Goal: Transaction & Acquisition: Purchase product/service

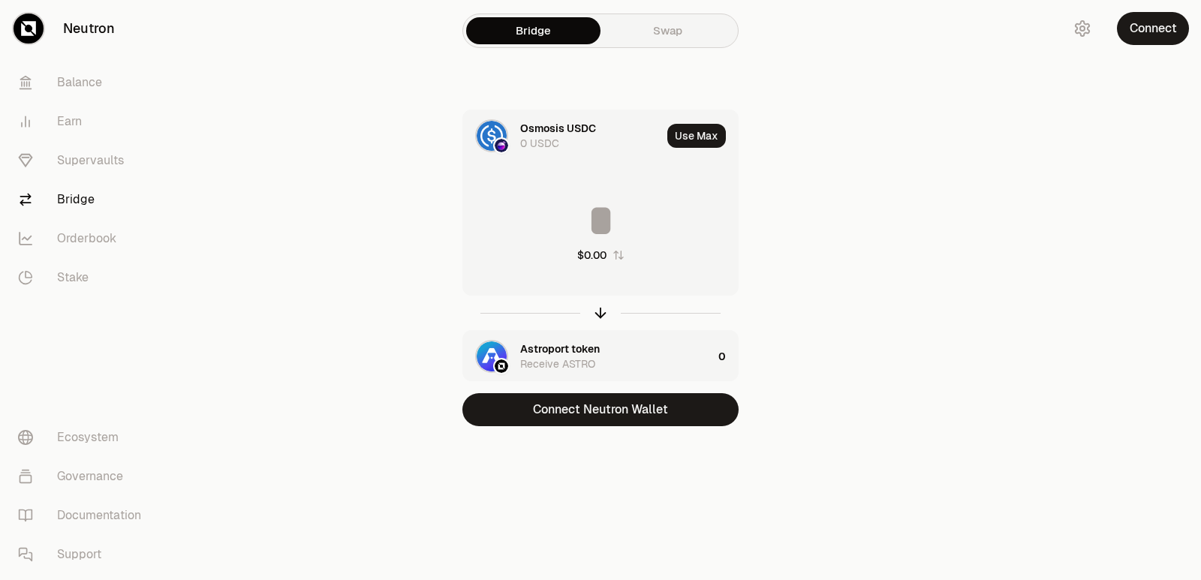
click at [590, 426] on div "Bridge Swap Osmosis USDC 0 USDC Use Max $0.00 Astroport token Receive ASTRO 0 C…" at bounding box center [600, 243] width 540 height 486
click at [589, 419] on button "Connect Neutron Wallet" at bounding box center [600, 409] width 276 height 33
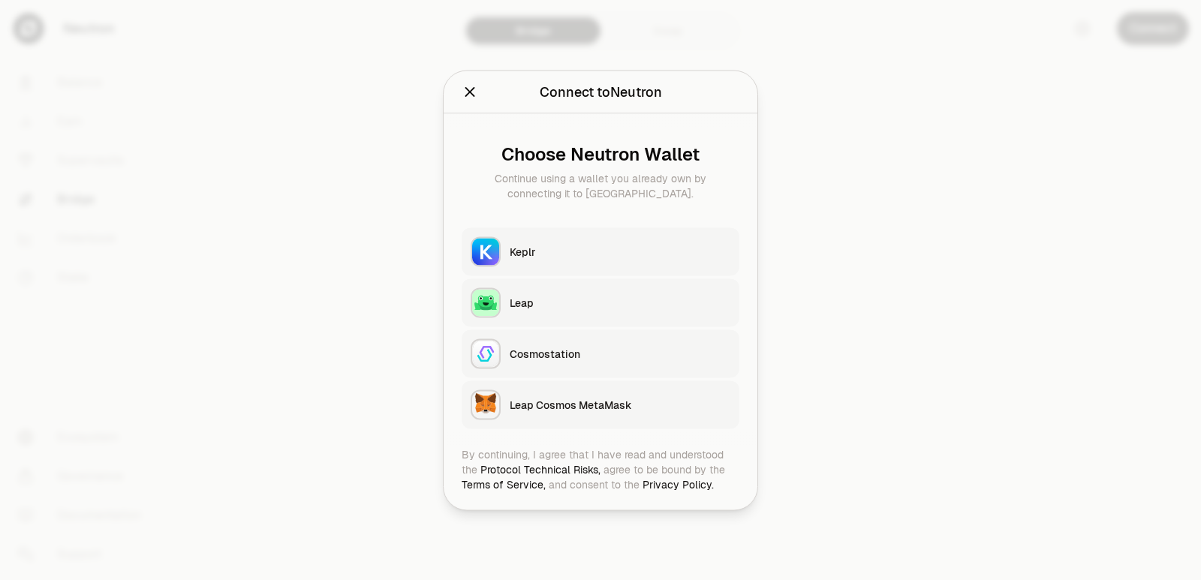
click at [524, 245] on div "Keplr" at bounding box center [620, 251] width 221 height 15
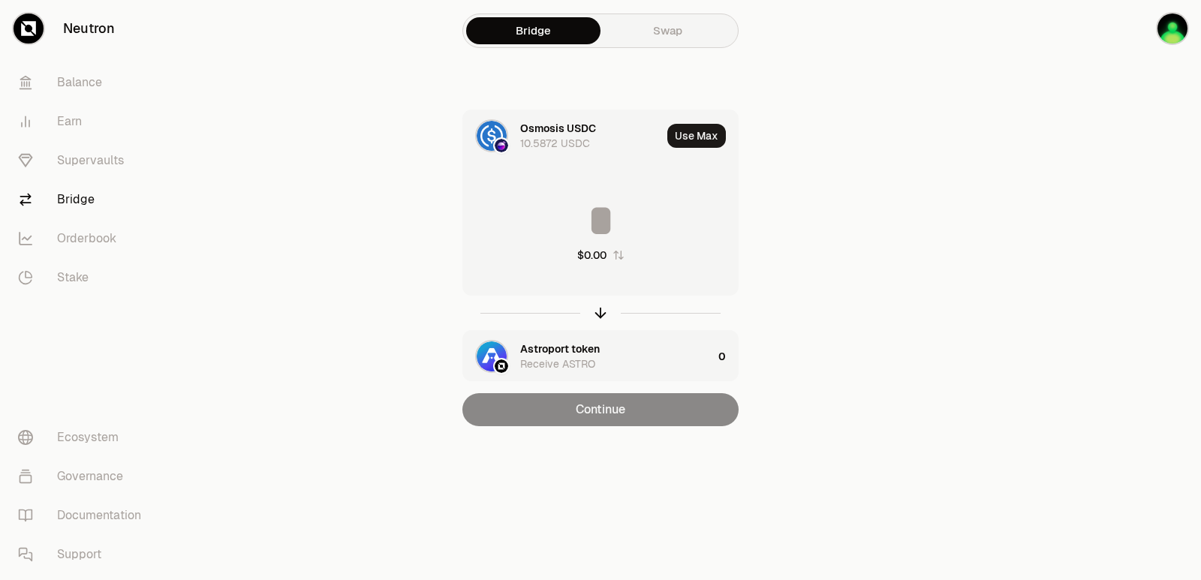
click at [541, 225] on input at bounding box center [600, 220] width 275 height 45
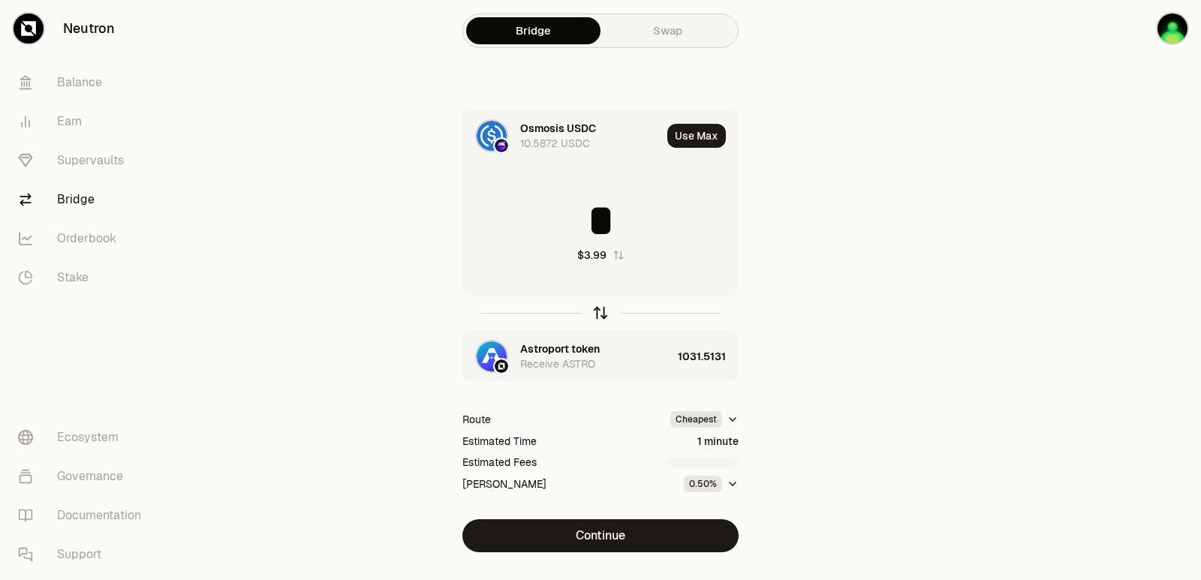
click at [600, 311] on icon "button" at bounding box center [600, 313] width 17 height 17
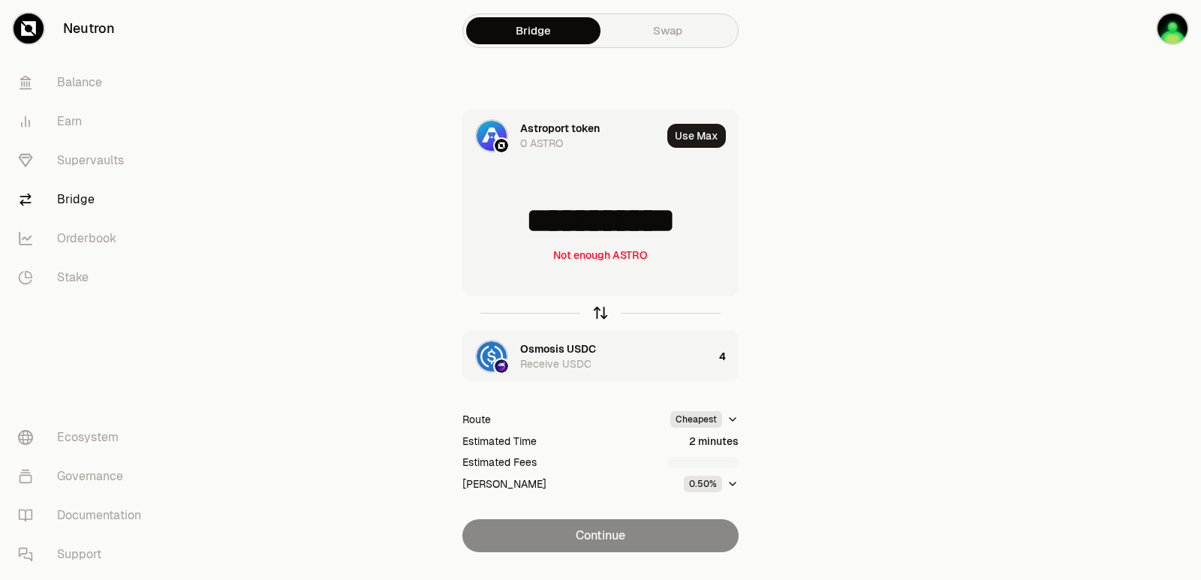
click at [600, 311] on icon "button" at bounding box center [600, 313] width 17 height 17
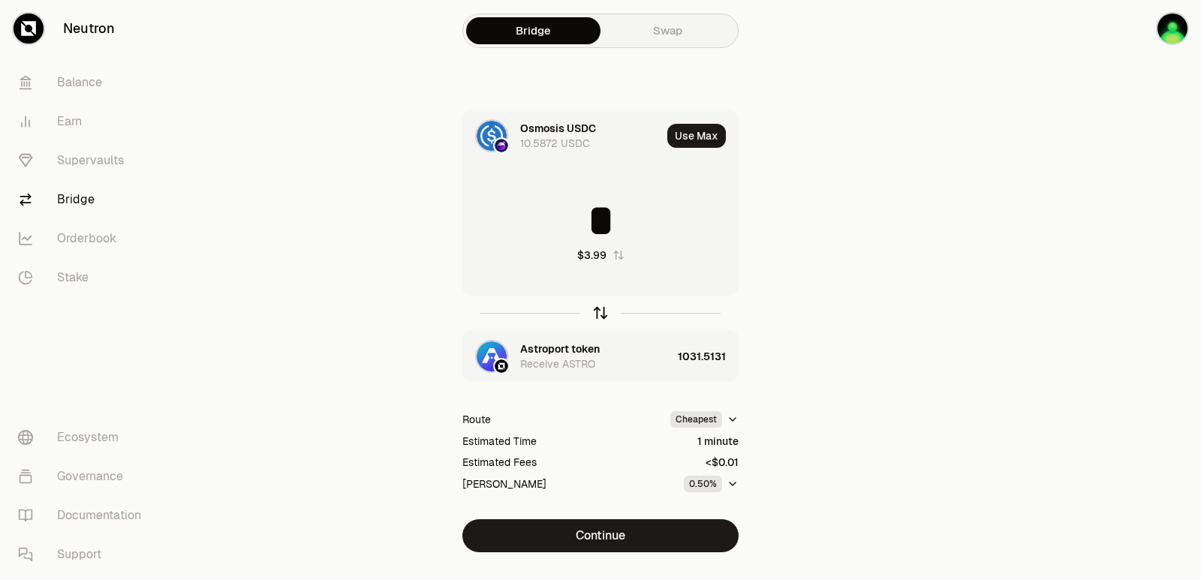
click at [596, 315] on icon "button" at bounding box center [600, 313] width 17 height 17
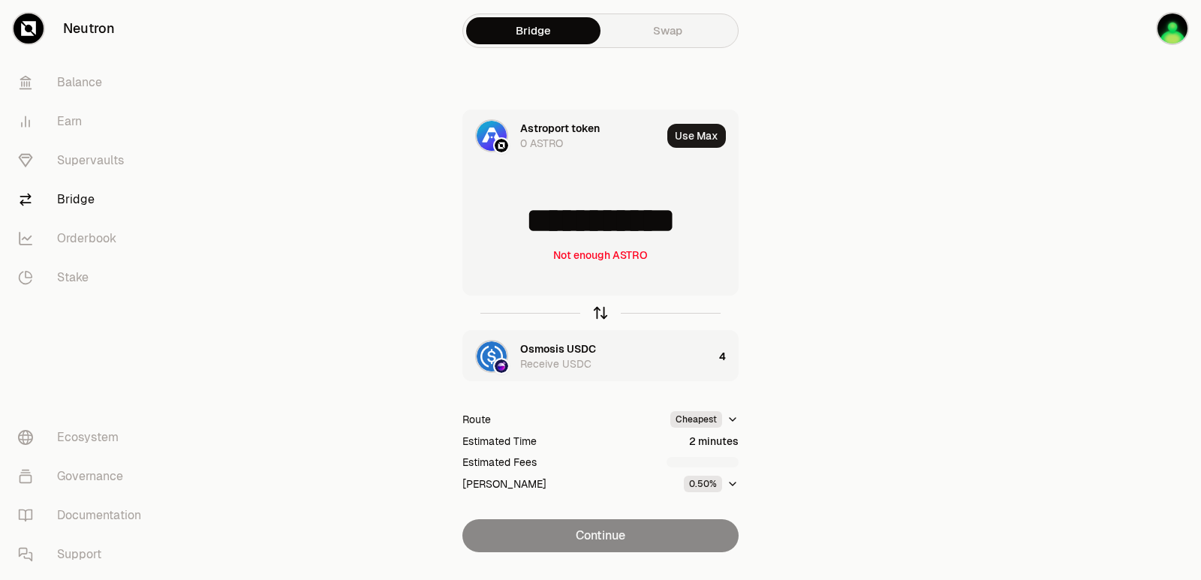
click at [596, 315] on icon "button" at bounding box center [600, 313] width 17 height 17
type input "*"
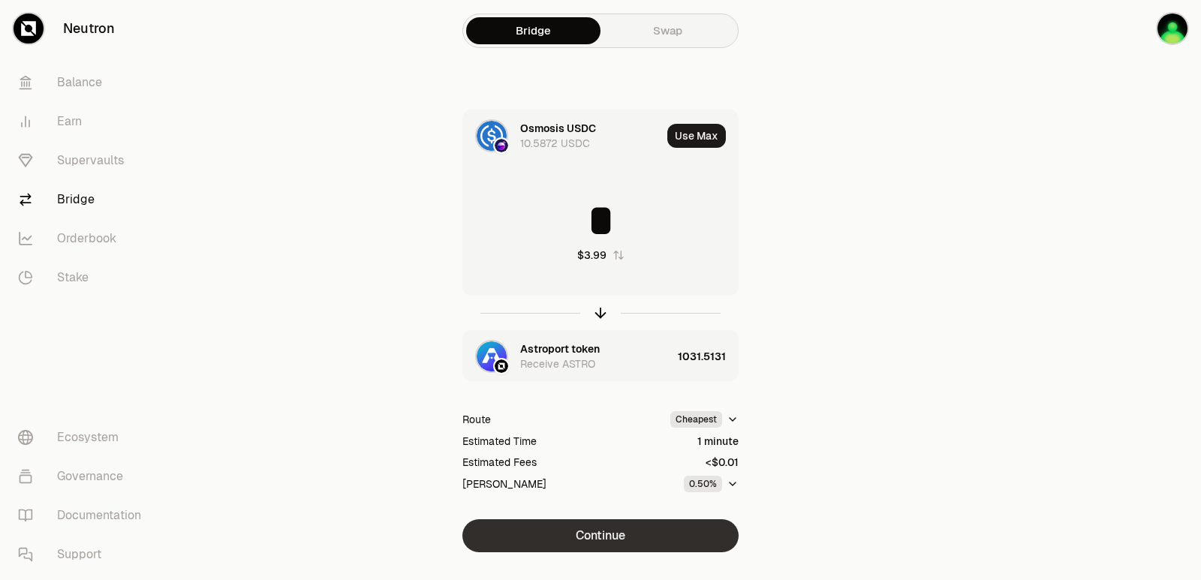
click at [606, 532] on button "Continue" at bounding box center [600, 535] width 276 height 33
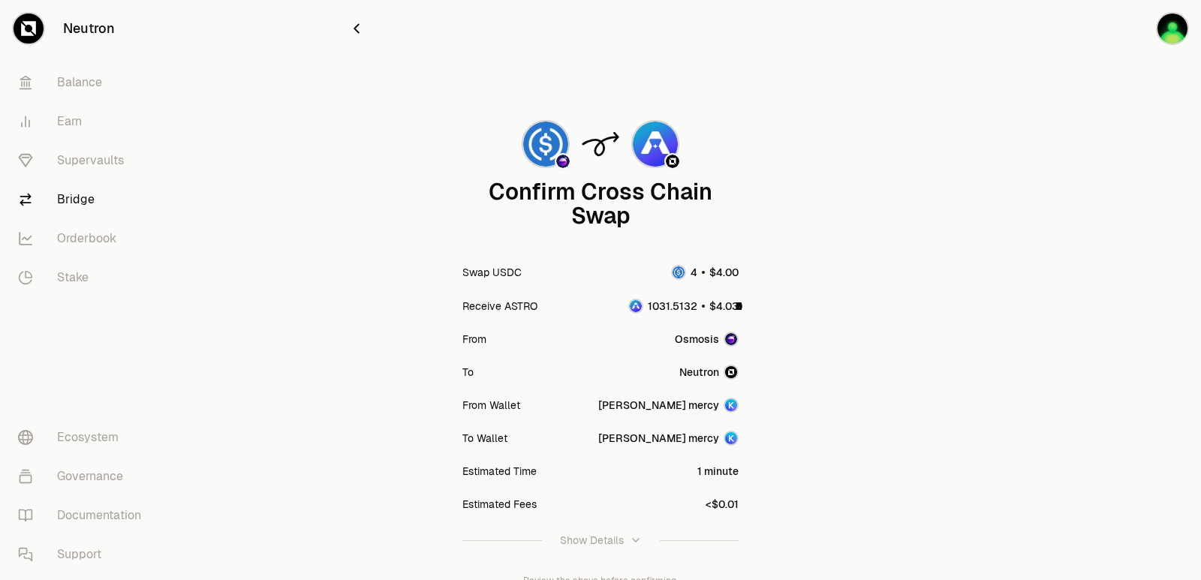
scroll to position [124, 0]
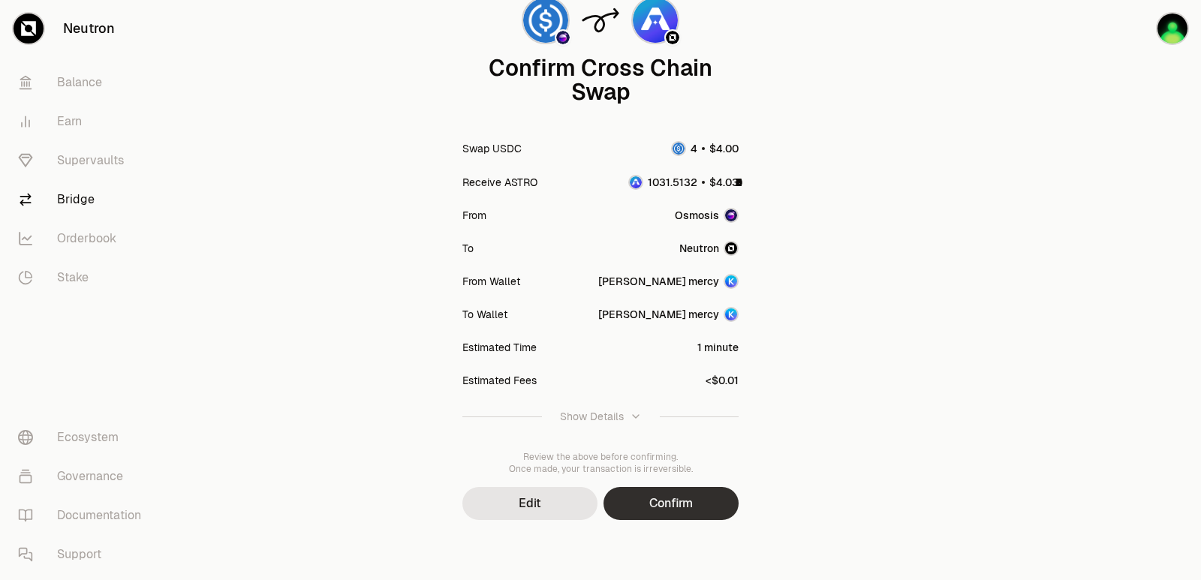
click at [647, 511] on button "Confirm" at bounding box center [670, 503] width 135 height 33
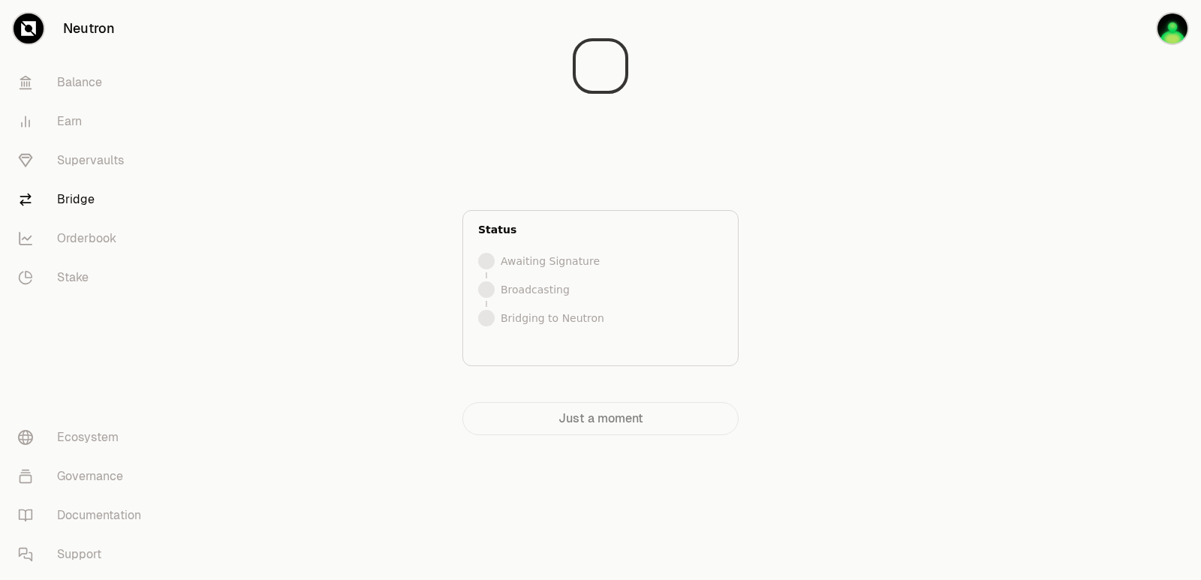
scroll to position [0, 0]
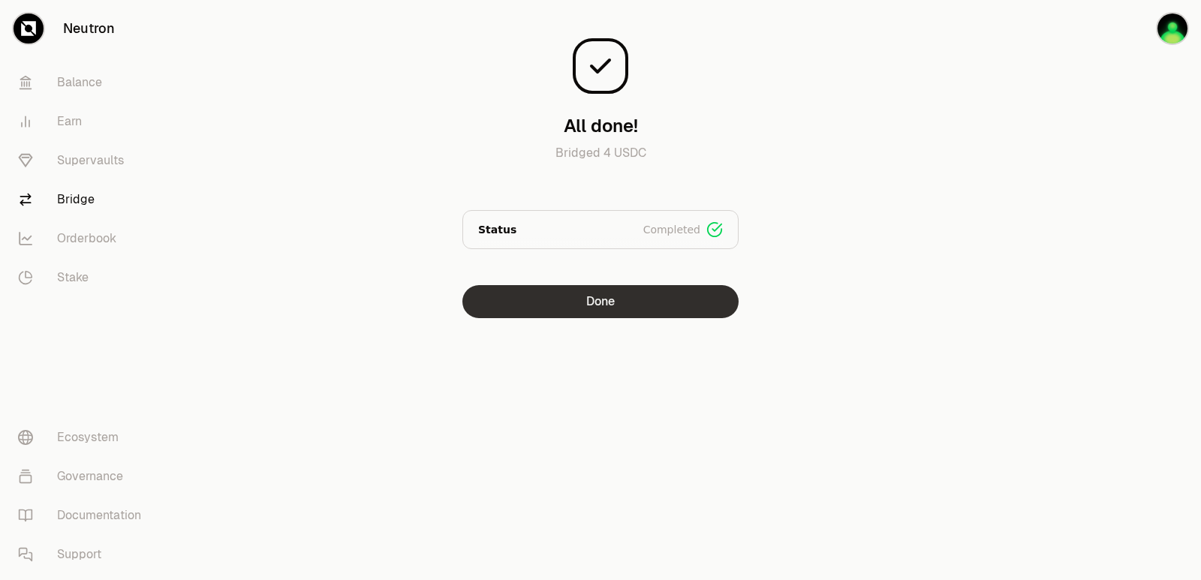
click at [569, 308] on button "Done" at bounding box center [600, 301] width 276 height 33
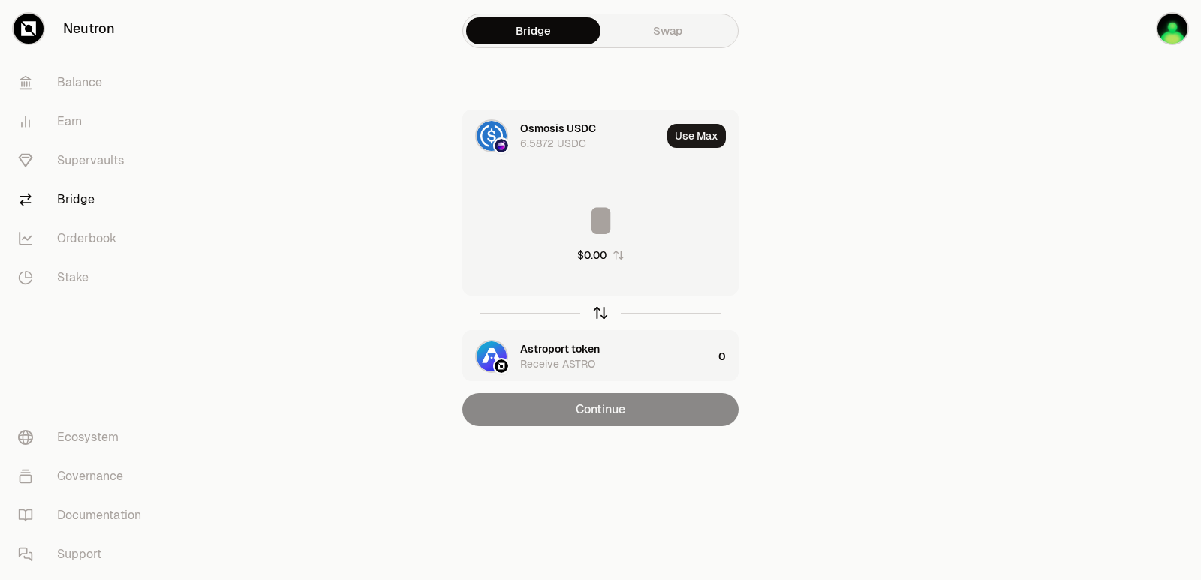
click at [595, 316] on icon "button" at bounding box center [600, 313] width 17 height 17
click at [697, 145] on button "Use Max" at bounding box center [696, 136] width 59 height 24
type input "**********"
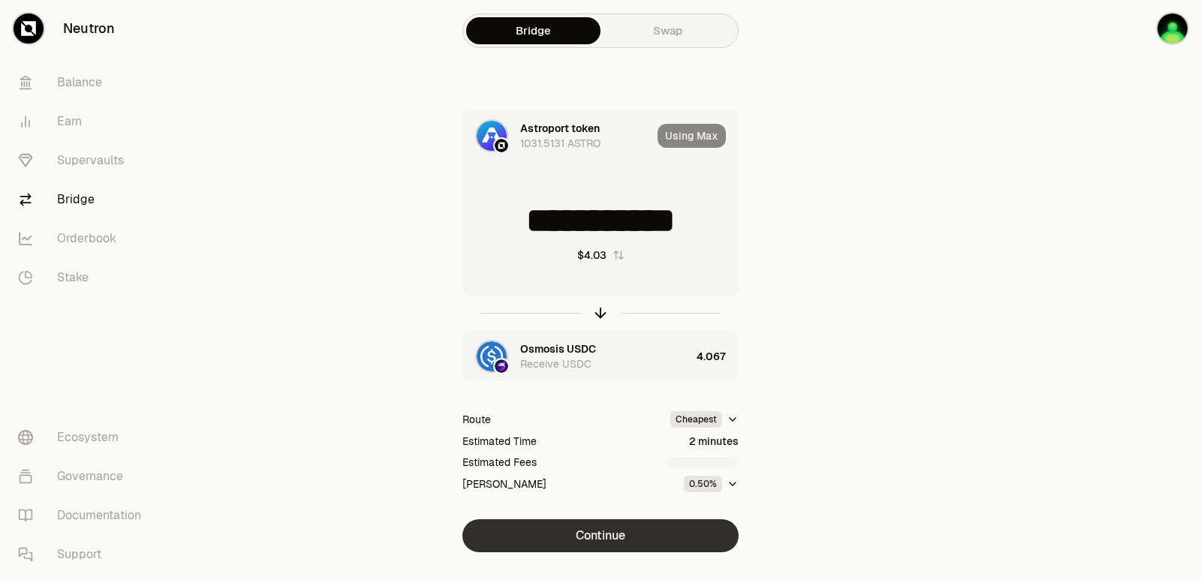
click at [596, 540] on button "Continue" at bounding box center [600, 535] width 276 height 33
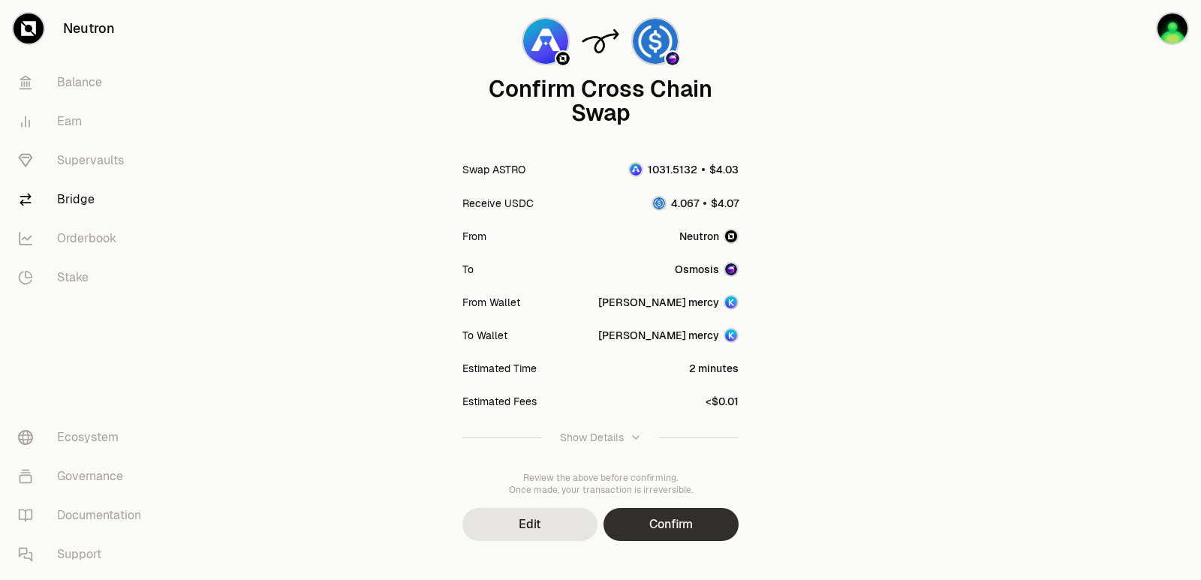
scroll to position [124, 0]
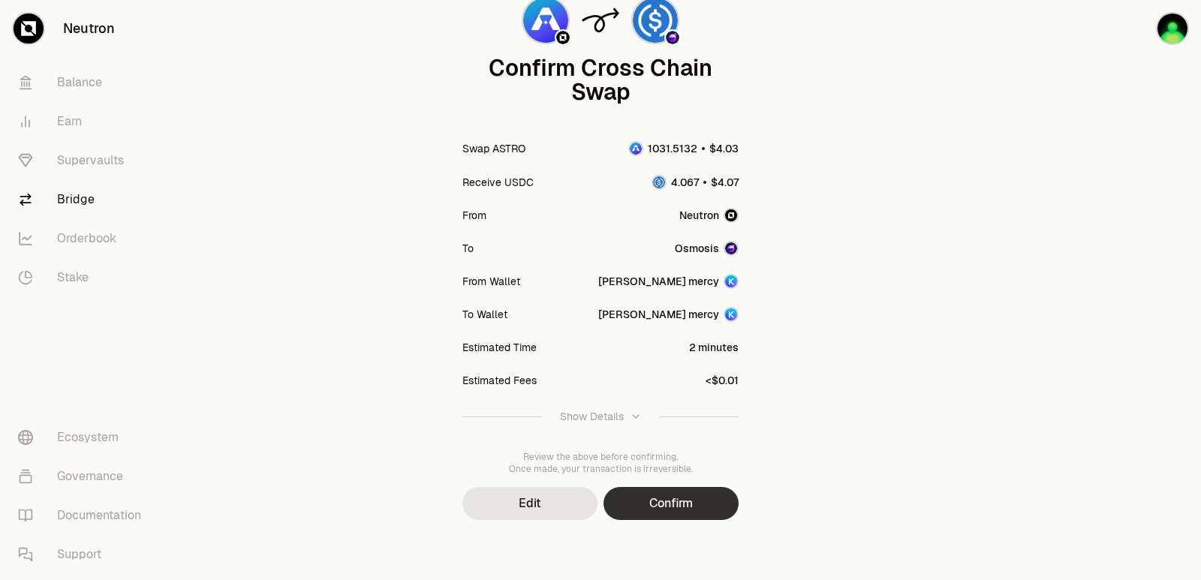
click at [655, 507] on button "Confirm" at bounding box center [670, 503] width 135 height 33
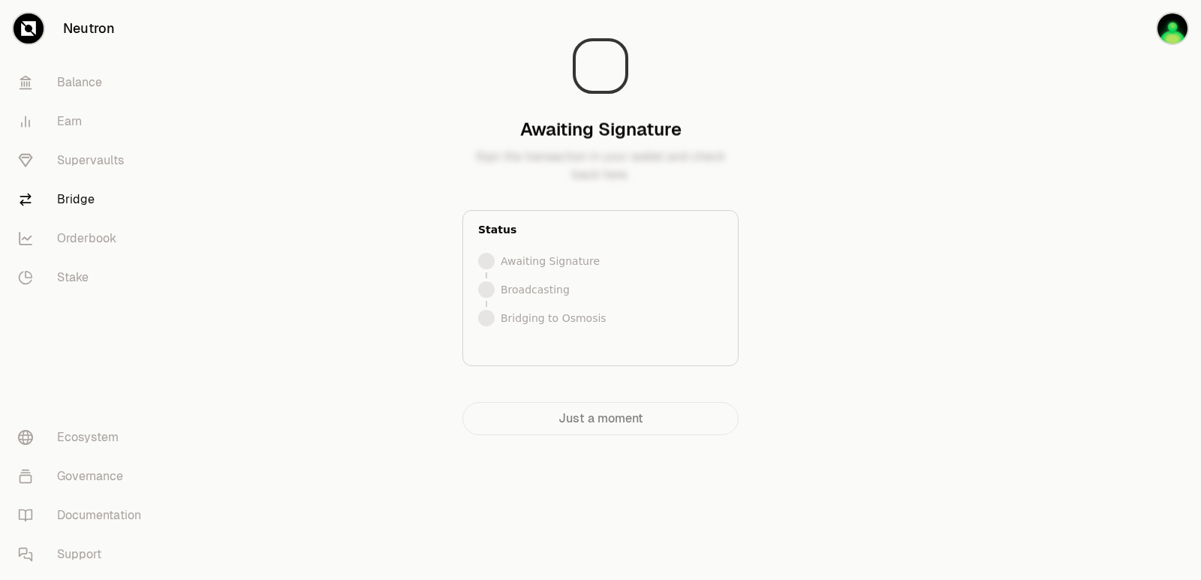
scroll to position [0, 0]
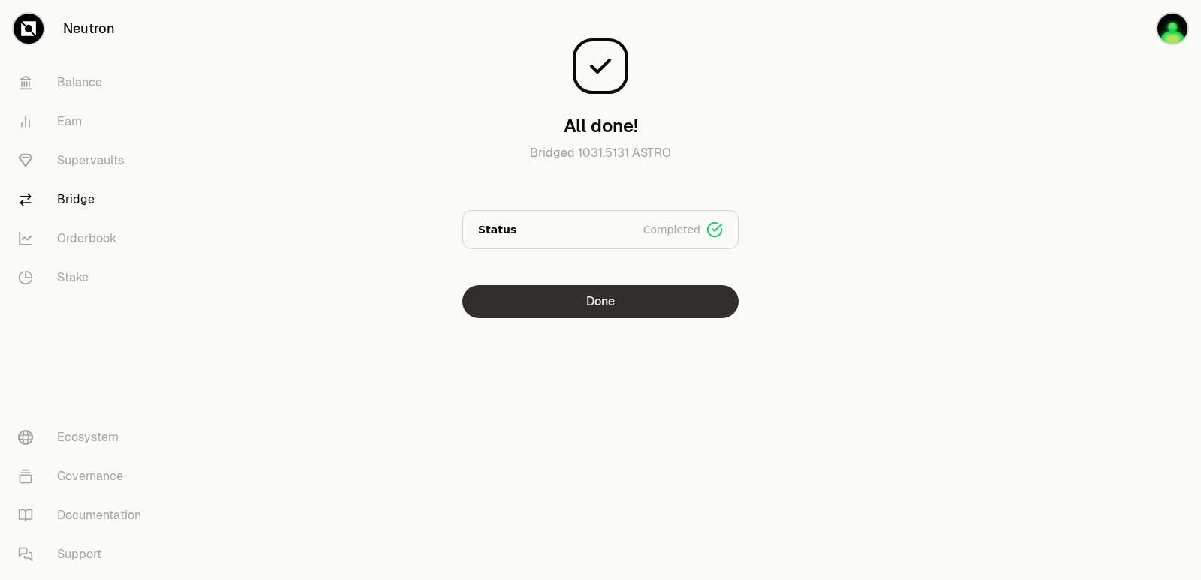
click at [585, 317] on button "Done" at bounding box center [600, 301] width 276 height 33
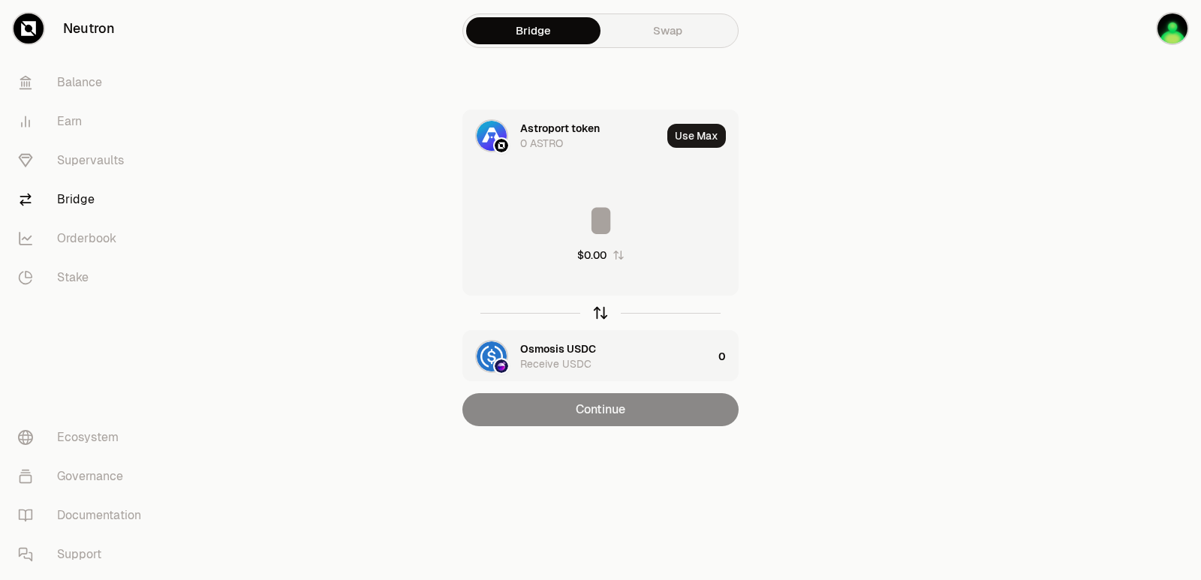
click at [605, 314] on icon "button" at bounding box center [600, 313] width 17 height 17
click at [601, 188] on div "$0.00" at bounding box center [600, 230] width 275 height 132
click at [593, 209] on input at bounding box center [600, 220] width 275 height 45
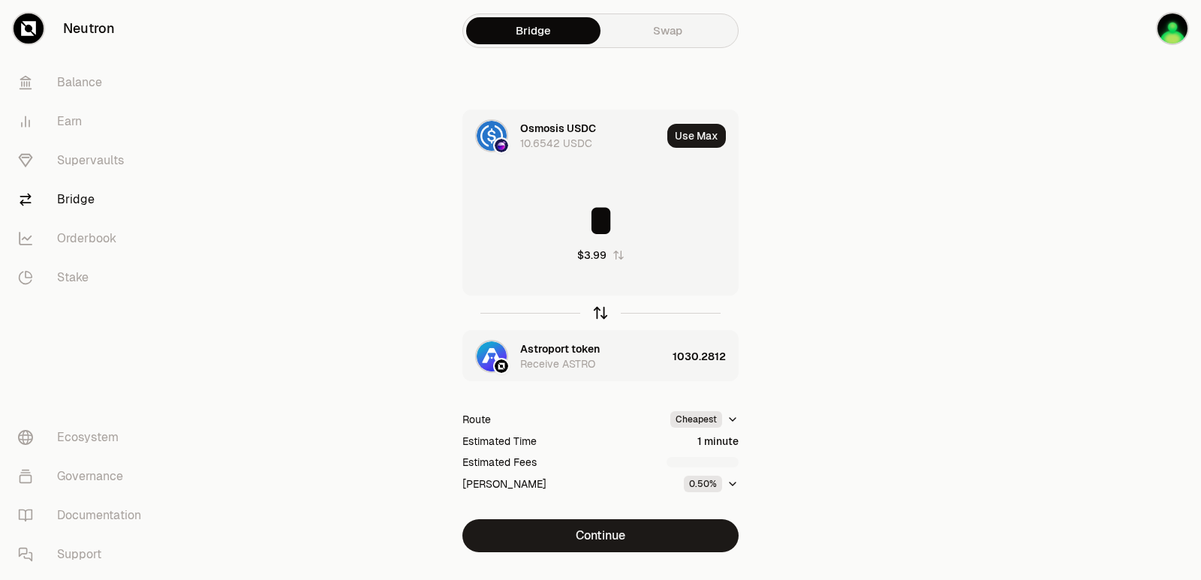
click at [603, 312] on icon "button" at bounding box center [600, 313] width 17 height 17
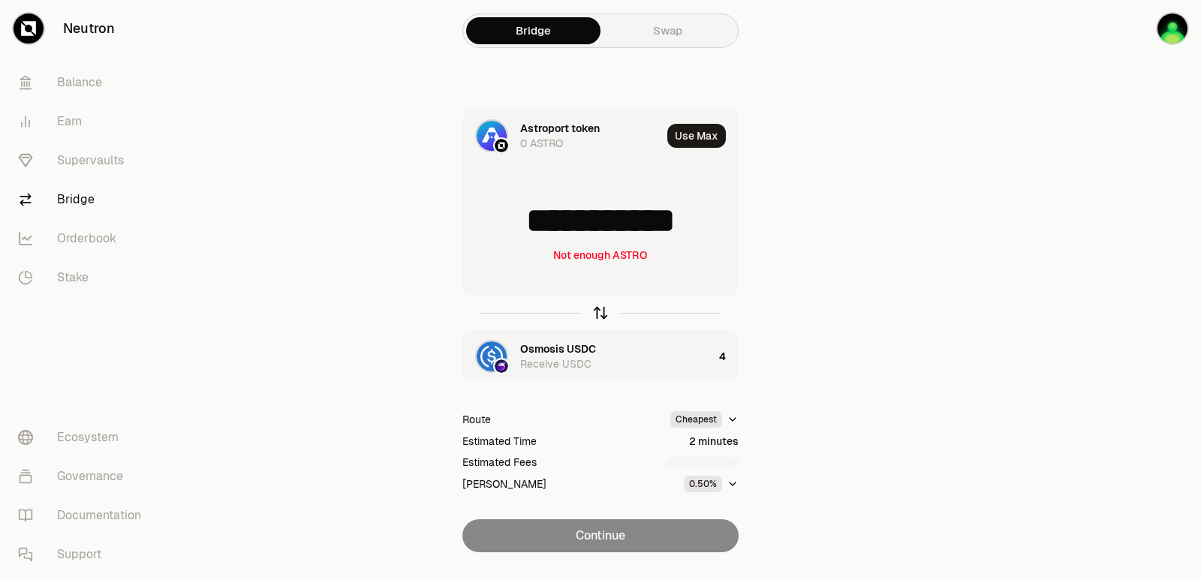
click at [603, 312] on icon "button" at bounding box center [600, 313] width 17 height 17
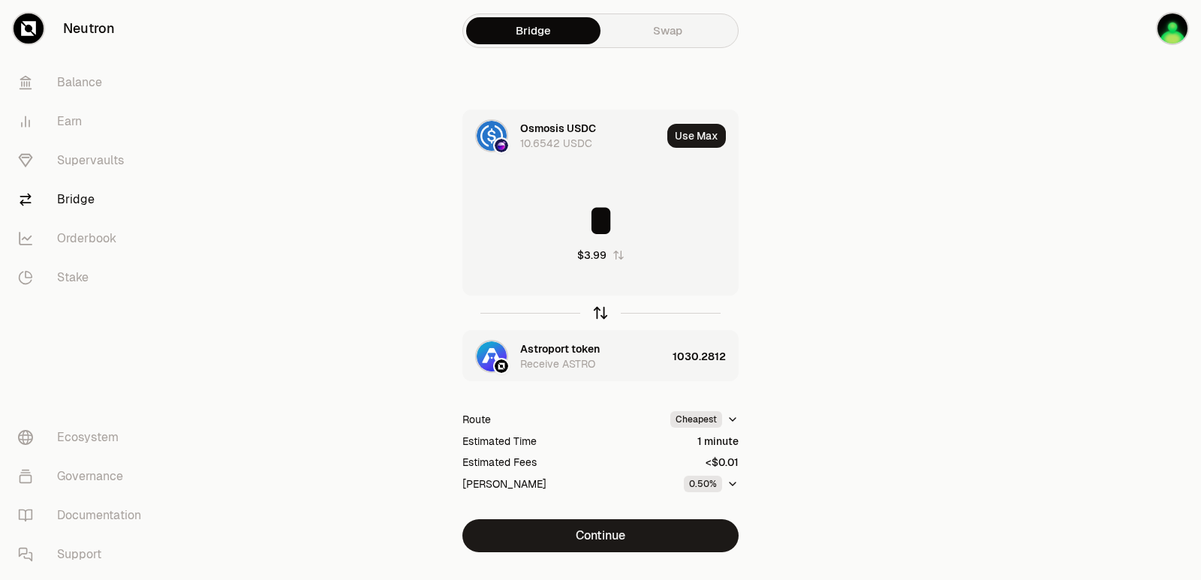
click at [603, 311] on icon "button" at bounding box center [600, 313] width 17 height 17
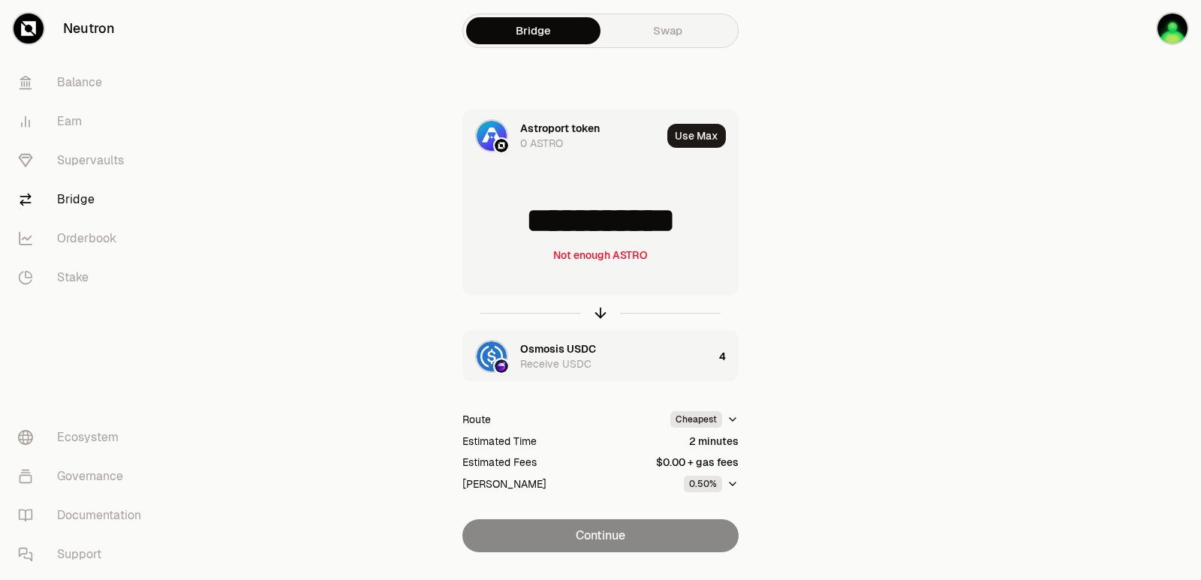
drag, startPoint x: 711, startPoint y: 227, endPoint x: 537, endPoint y: 227, distance: 174.8
click at [537, 227] on input "**********" at bounding box center [600, 220] width 275 height 45
type input "****"
click at [600, 315] on icon "button" at bounding box center [600, 313] width 0 height 10
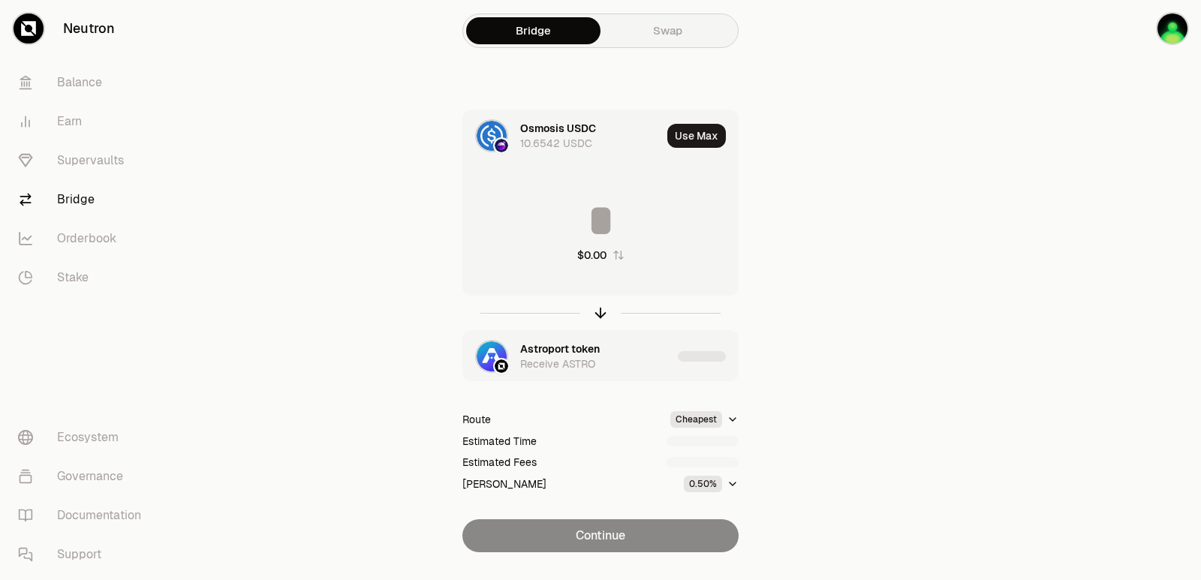
click at [587, 233] on input at bounding box center [600, 220] width 275 height 45
type input "********"
click at [587, 230] on input "********" at bounding box center [600, 220] width 275 height 45
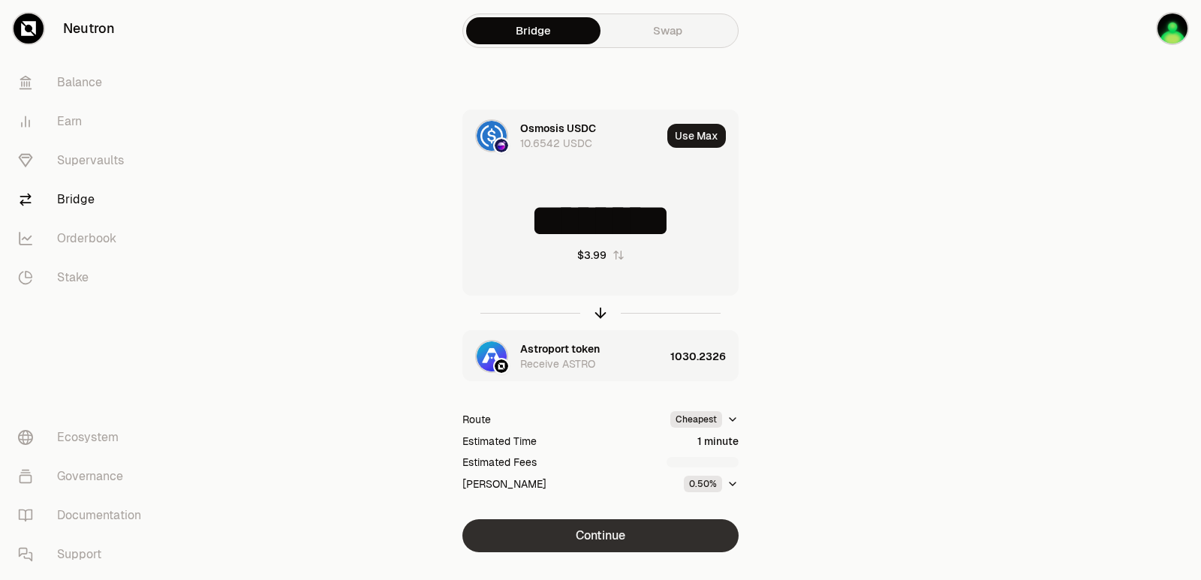
click at [611, 528] on button "Continue" at bounding box center [600, 535] width 276 height 33
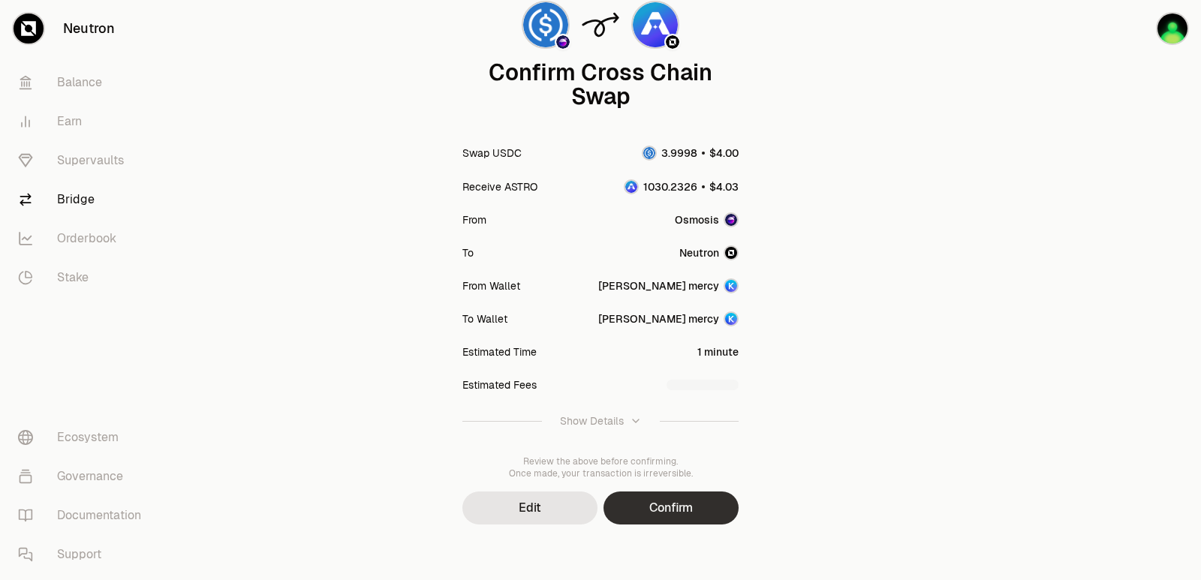
scroll to position [124, 0]
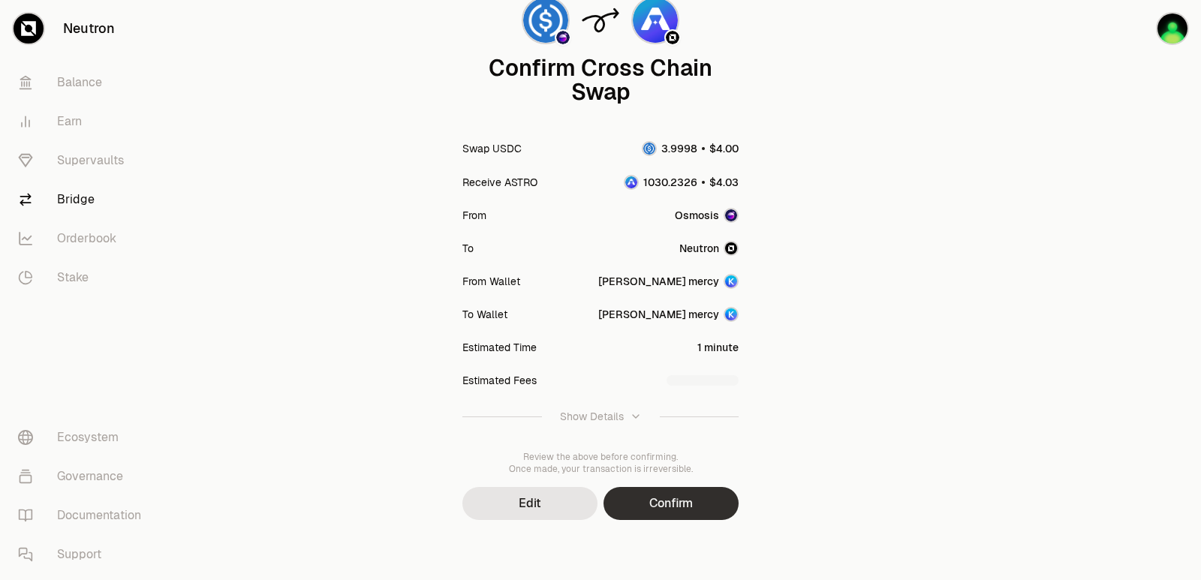
click at [656, 498] on button "Confirm" at bounding box center [670, 503] width 135 height 33
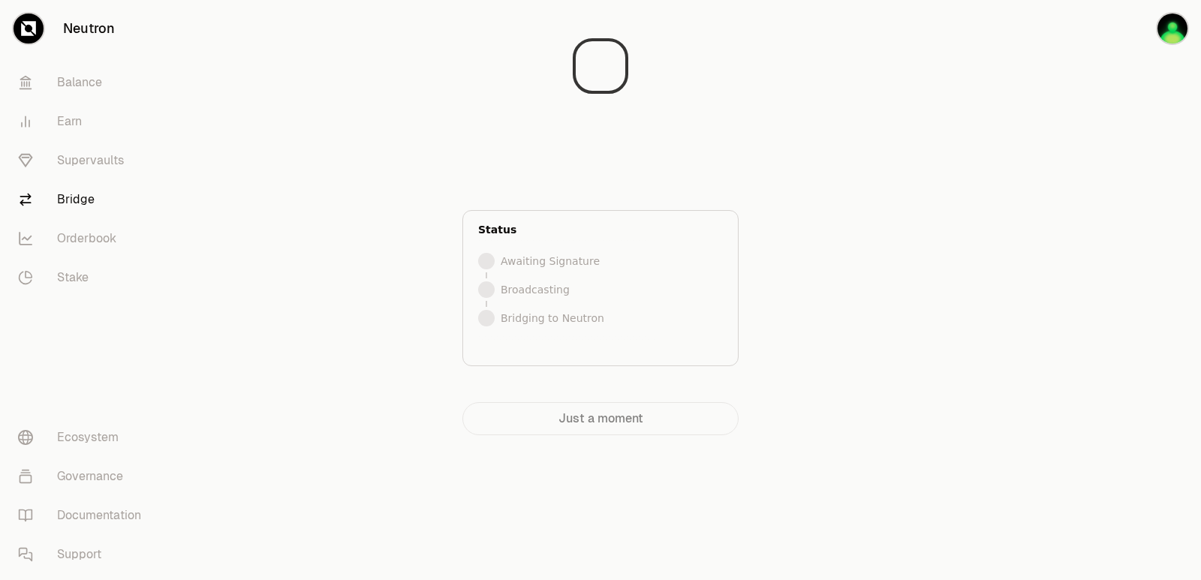
scroll to position [0, 0]
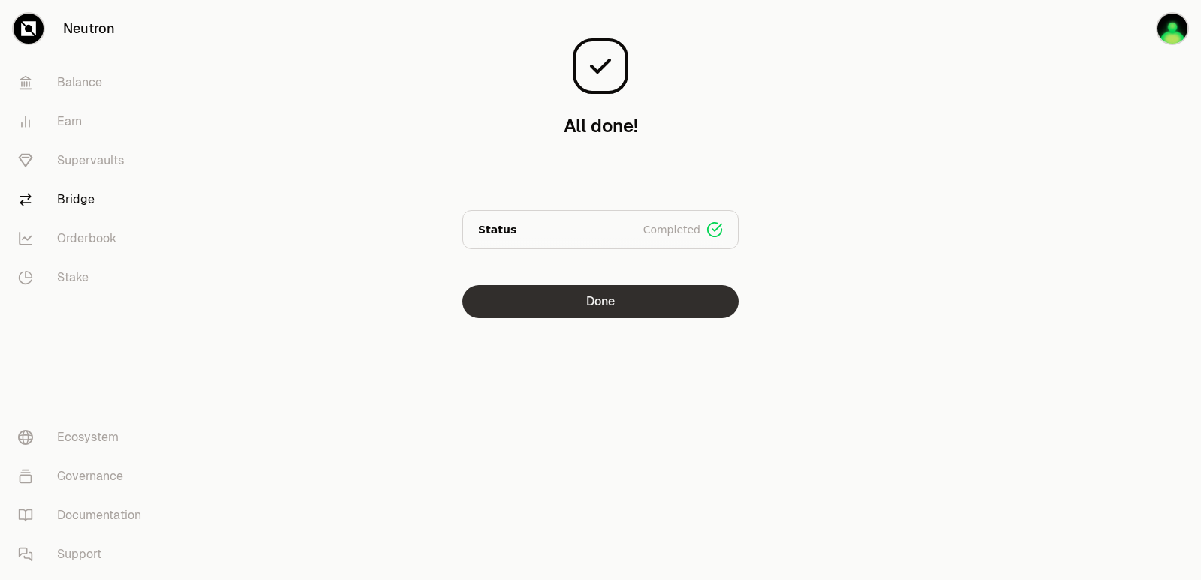
click at [587, 302] on button "Done" at bounding box center [600, 301] width 276 height 33
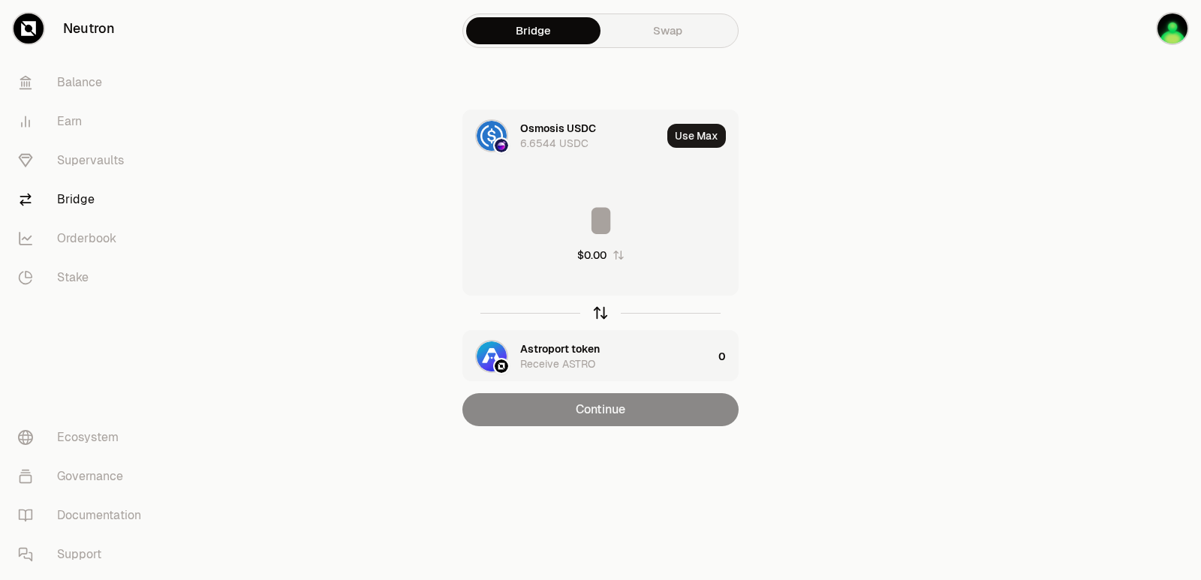
click at [598, 314] on icon "button" at bounding box center [600, 313] width 17 height 17
click at [705, 134] on button "Use Max" at bounding box center [696, 136] width 59 height 24
type input "**********"
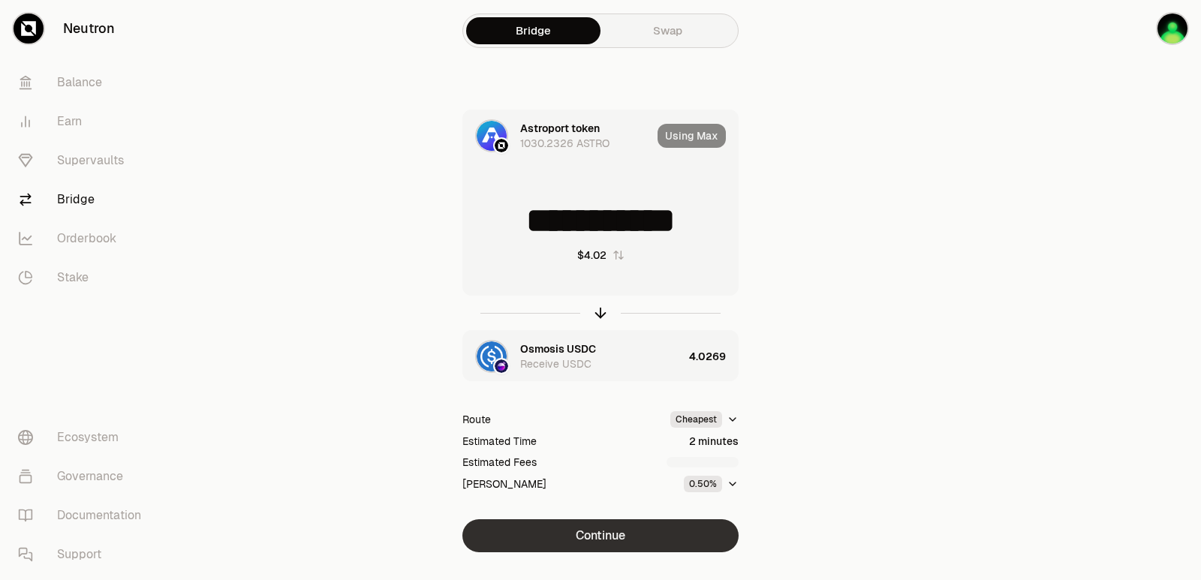
click at [602, 536] on button "Continue" at bounding box center [600, 535] width 276 height 33
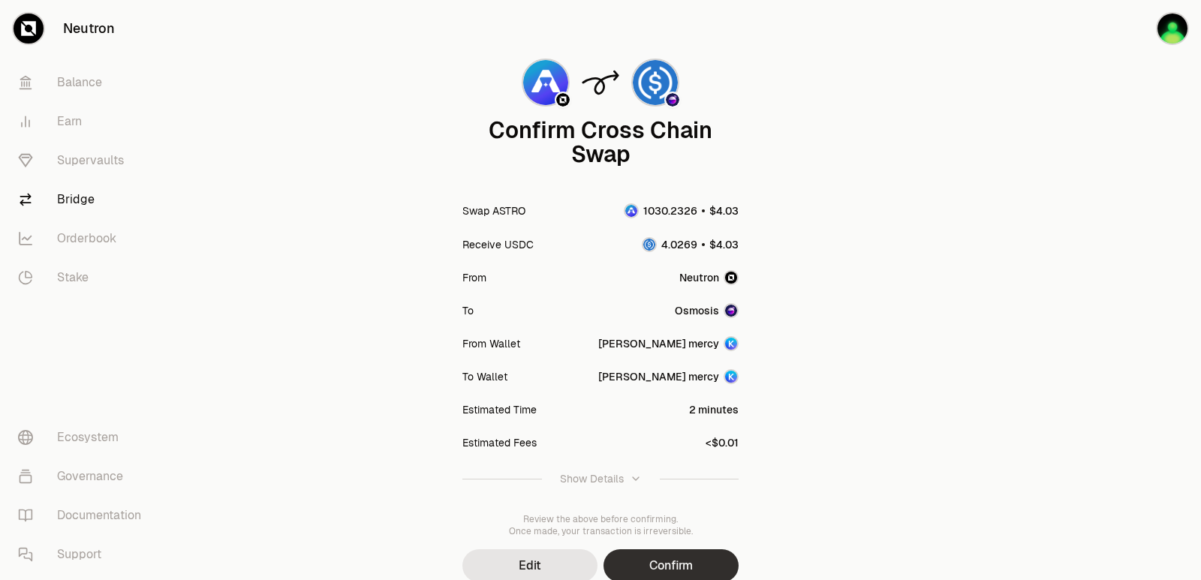
scroll to position [124, 0]
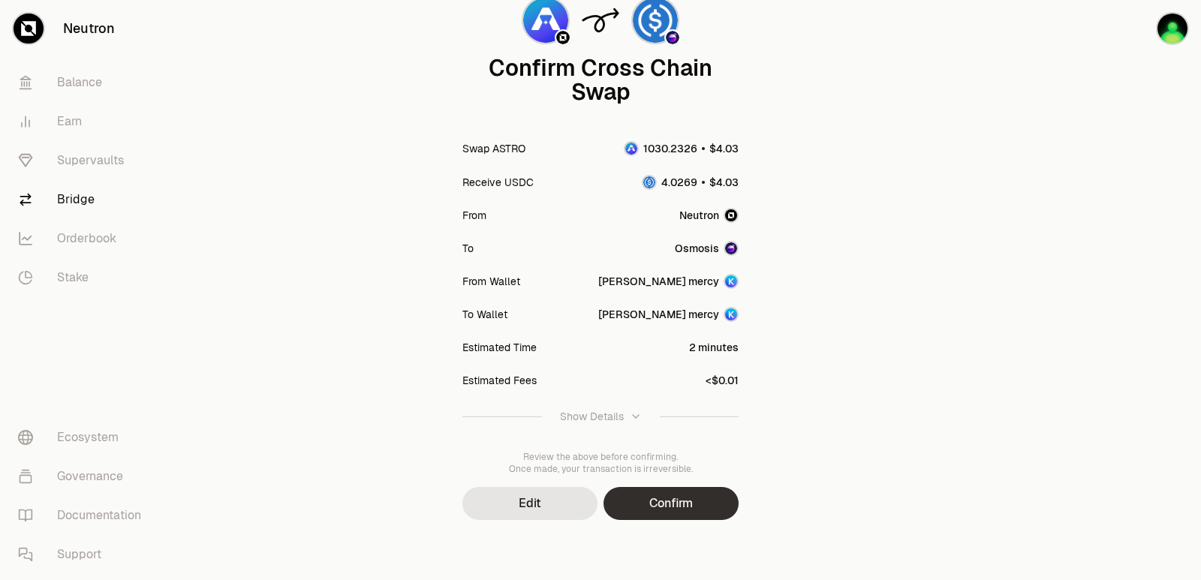
click at [639, 509] on button "Confirm" at bounding box center [670, 503] width 135 height 33
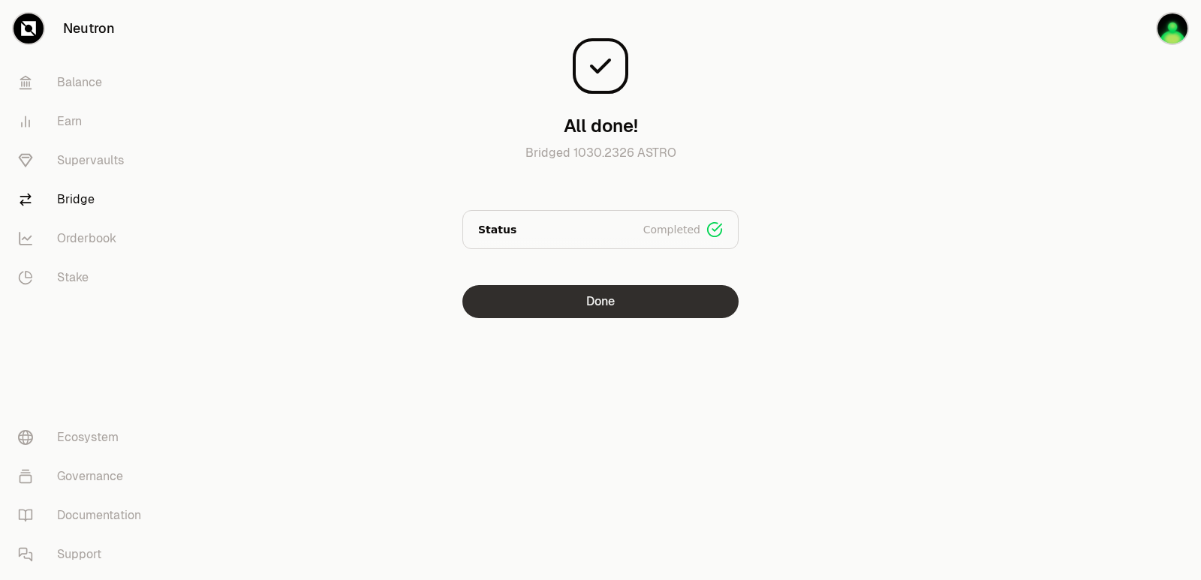
click at [632, 305] on button "Done" at bounding box center [600, 301] width 276 height 33
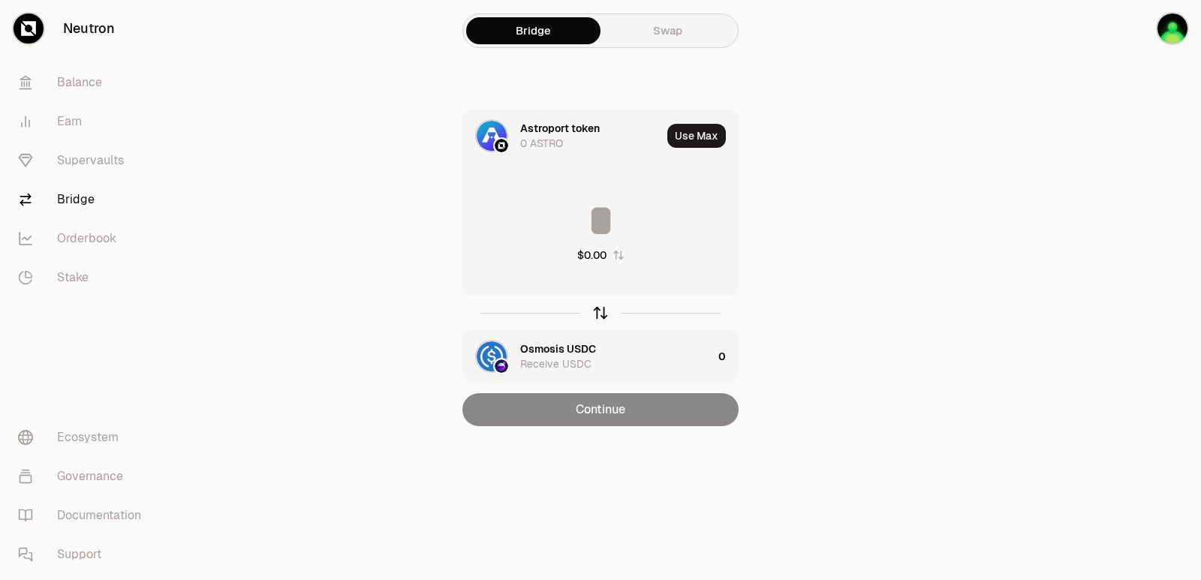
click at [599, 320] on icon "button" at bounding box center [600, 313] width 17 height 17
click at [558, 341] on div "Astroport token Receive ASTRO" at bounding box center [587, 356] width 249 height 51
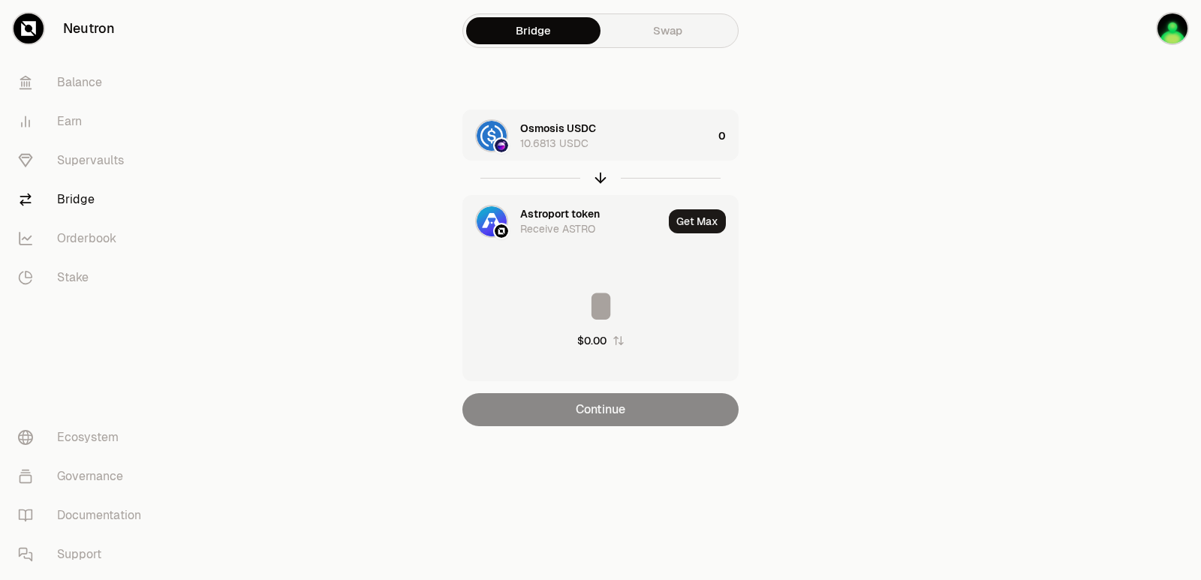
click at [553, 219] on div "Astroport token" at bounding box center [560, 213] width 80 height 15
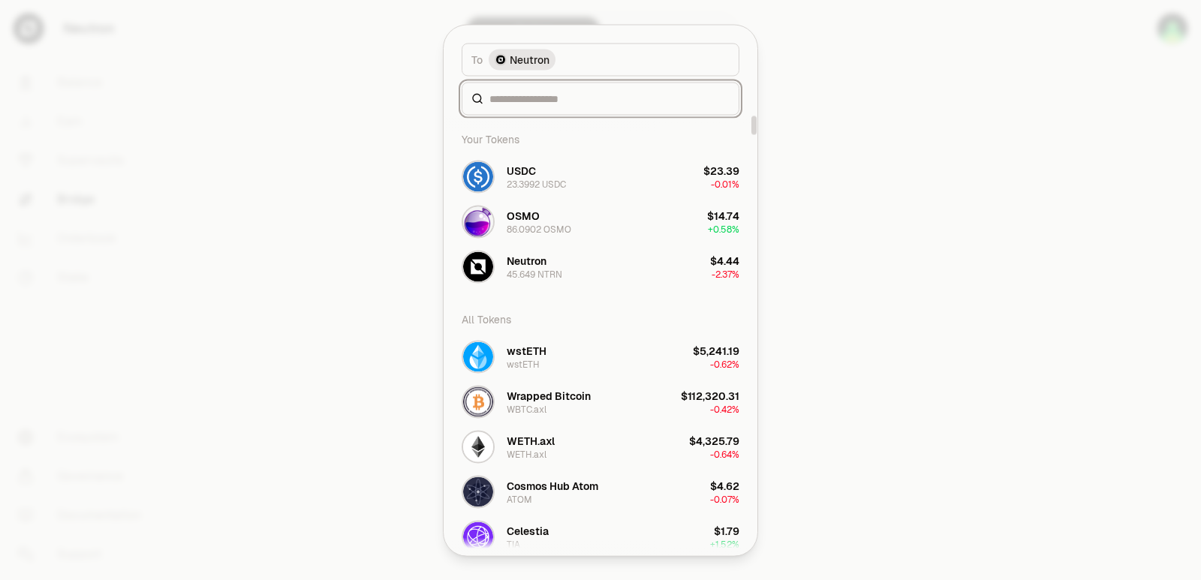
click at [510, 97] on input at bounding box center [609, 98] width 240 height 15
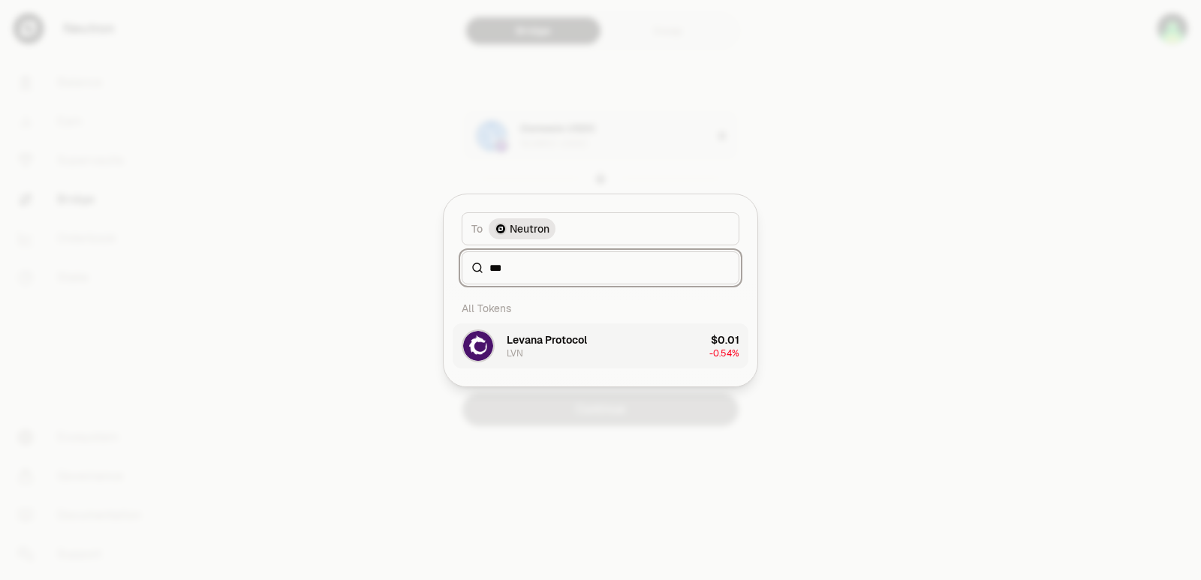
type input "***"
click at [546, 341] on div "Levana Protocol" at bounding box center [547, 339] width 80 height 15
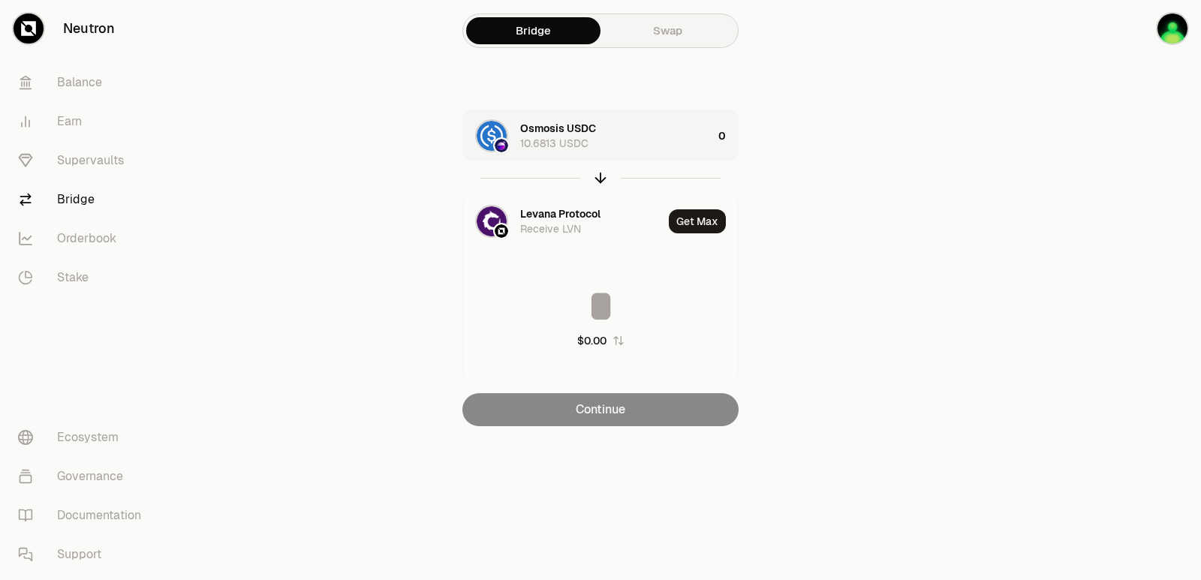
click at [621, 136] on div "Osmosis USDC 10.6813 USDC" at bounding box center [616, 136] width 192 height 30
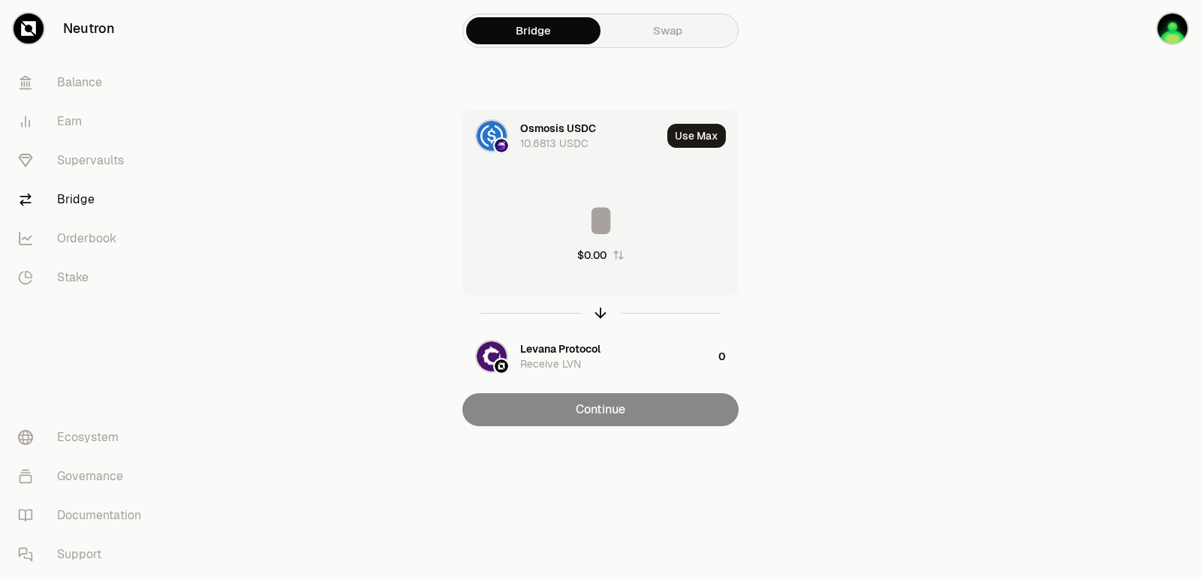
click at [585, 233] on input at bounding box center [600, 220] width 275 height 45
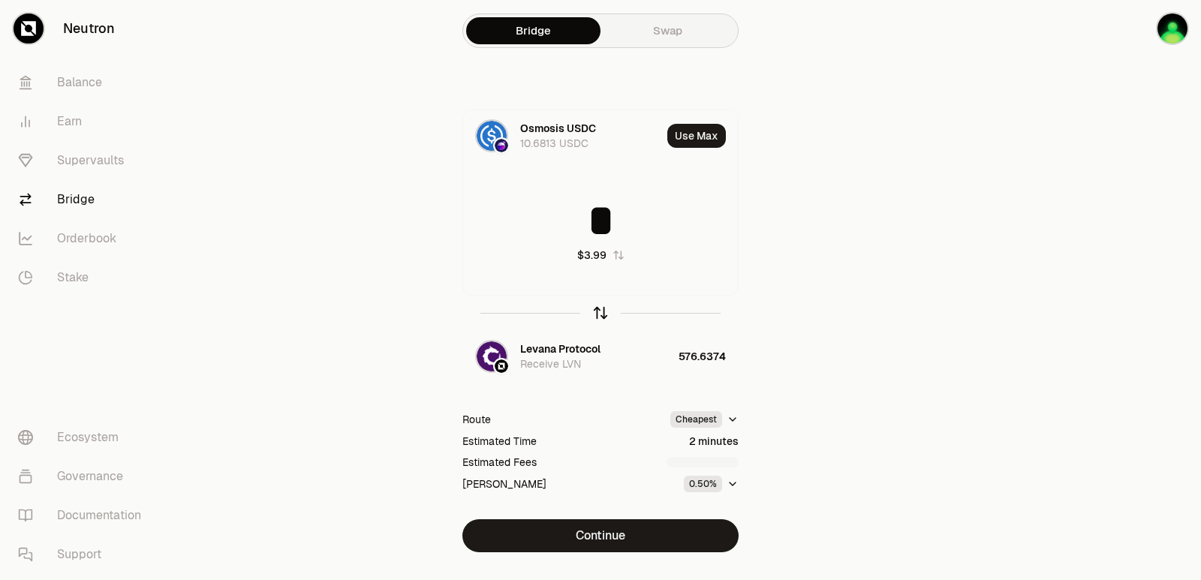
type input "*"
click at [600, 317] on icon "button" at bounding box center [600, 313] width 0 height 10
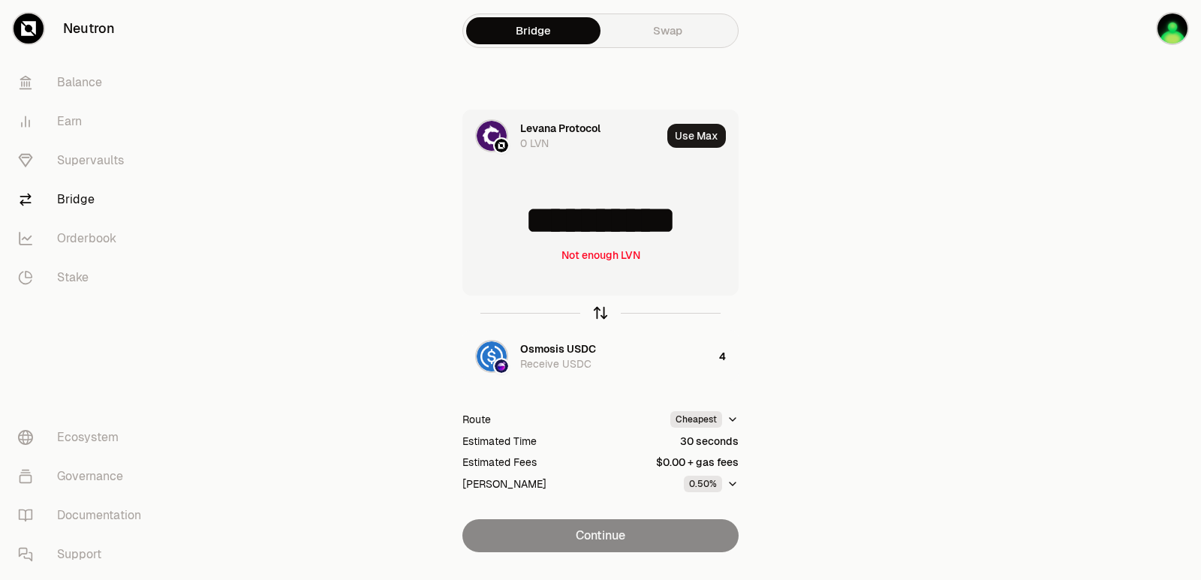
click at [596, 313] on icon "button" at bounding box center [601, 310] width 10 height 5
type input "*"
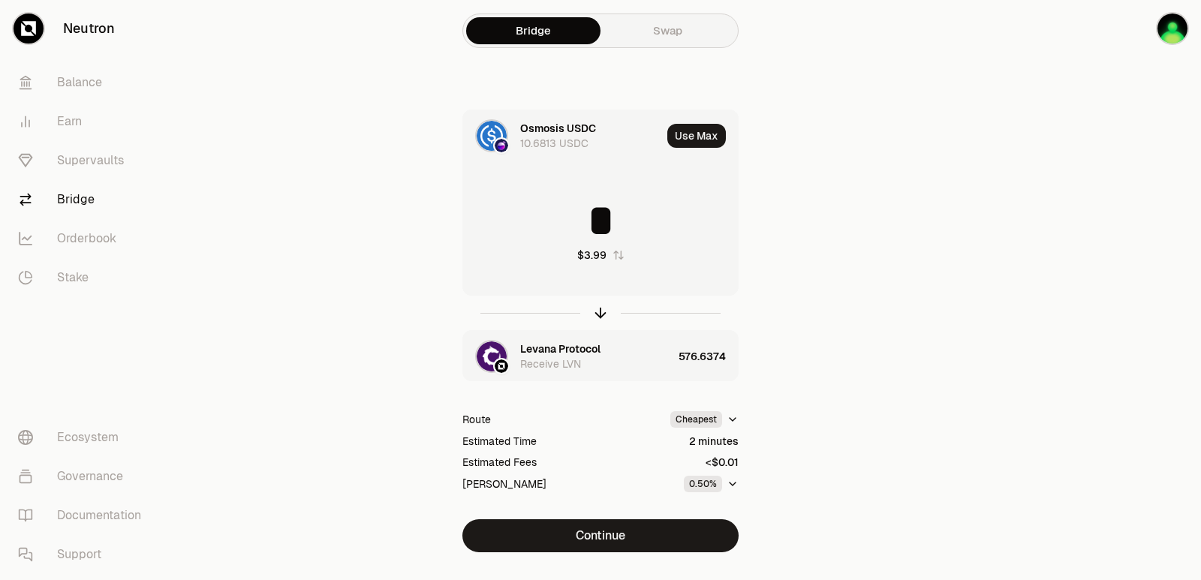
click at [567, 347] on div "Levana Protocol" at bounding box center [560, 348] width 80 height 15
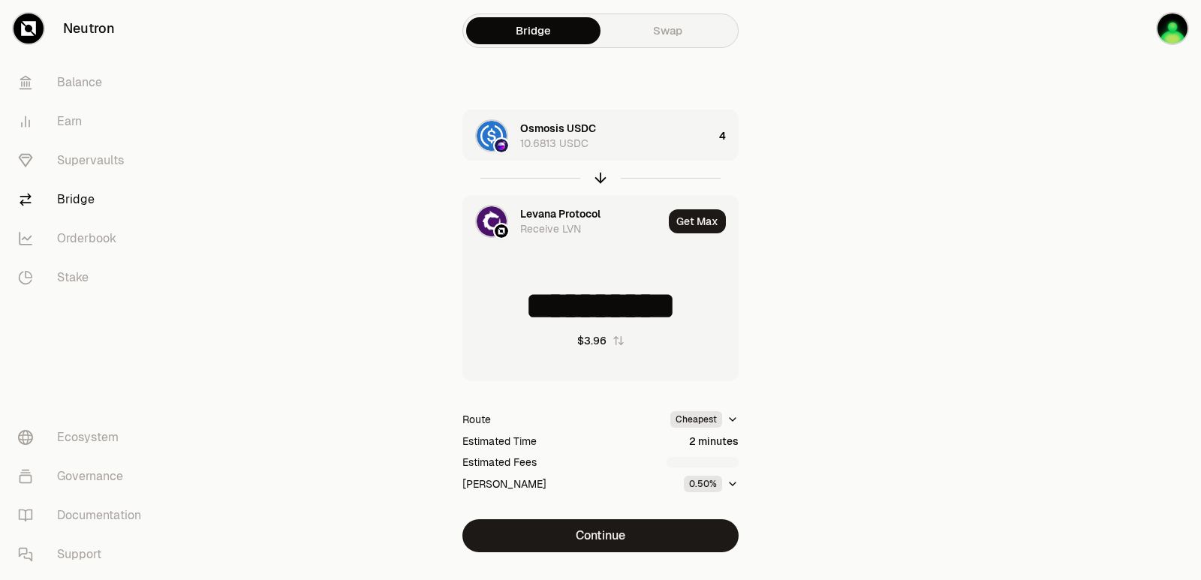
click at [524, 210] on div "Levana Protocol" at bounding box center [560, 213] width 80 height 15
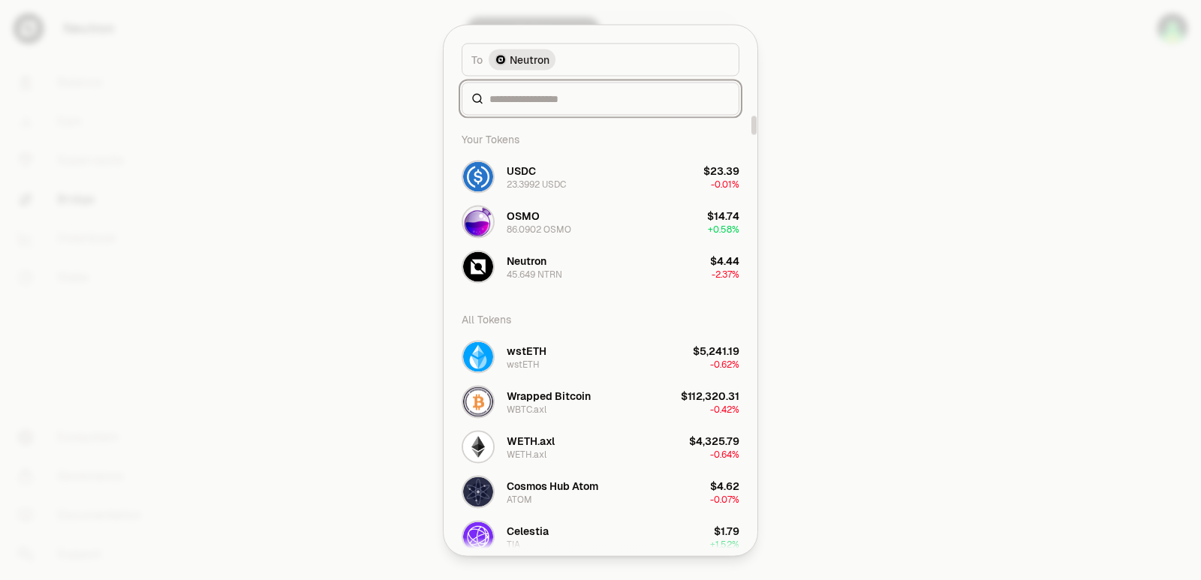
click at [531, 102] on input at bounding box center [609, 98] width 240 height 15
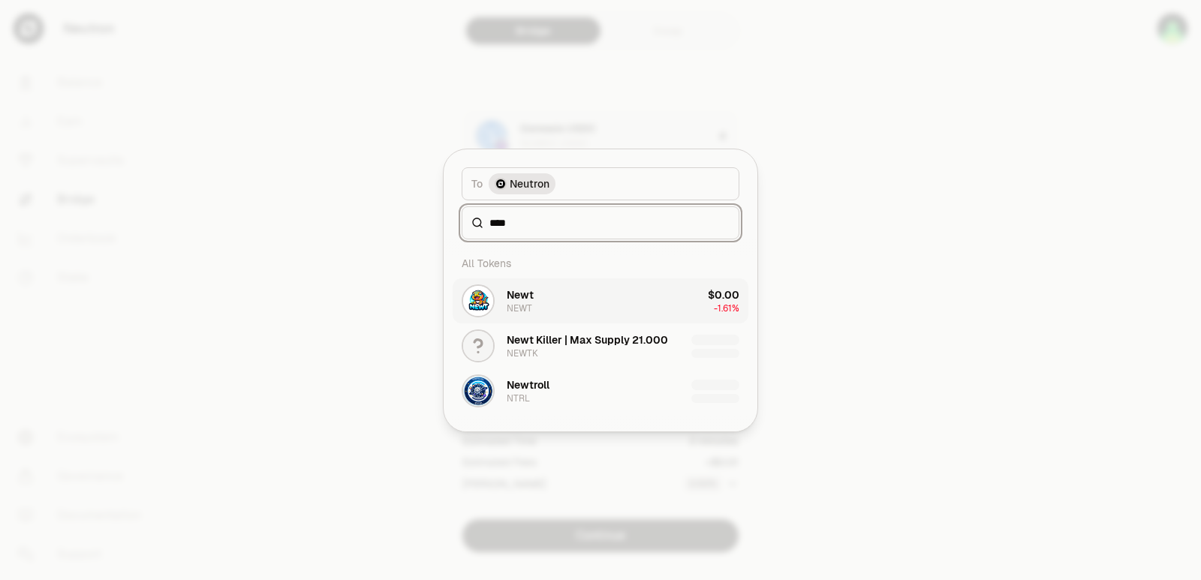
type input "****"
click at [561, 298] on button "Newt NEWT $0.00 -1.61%" at bounding box center [600, 300] width 296 height 45
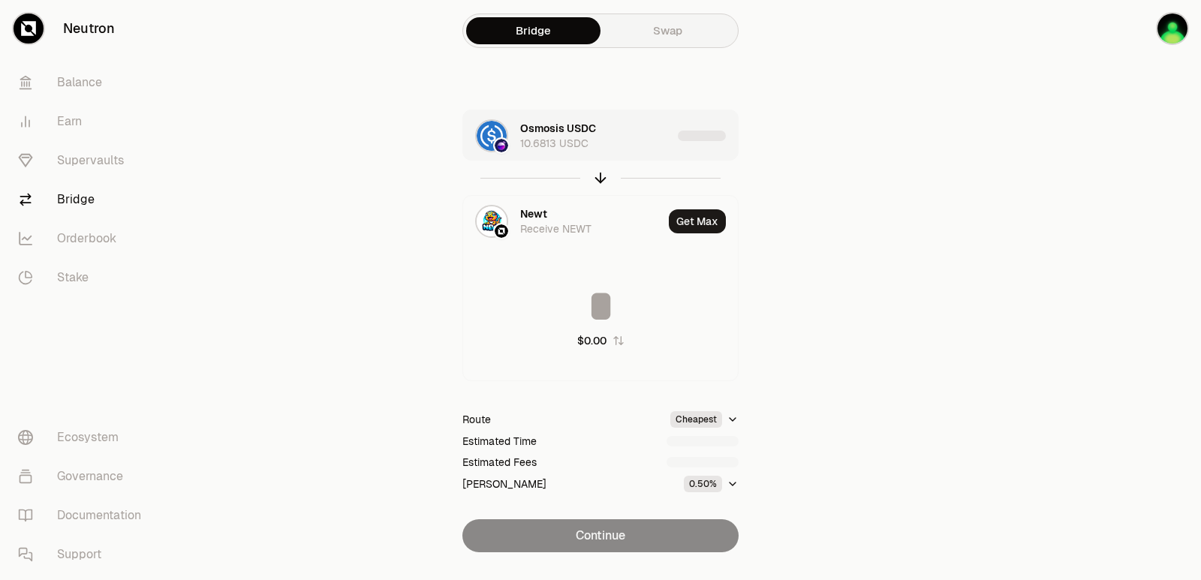
type input "**********"
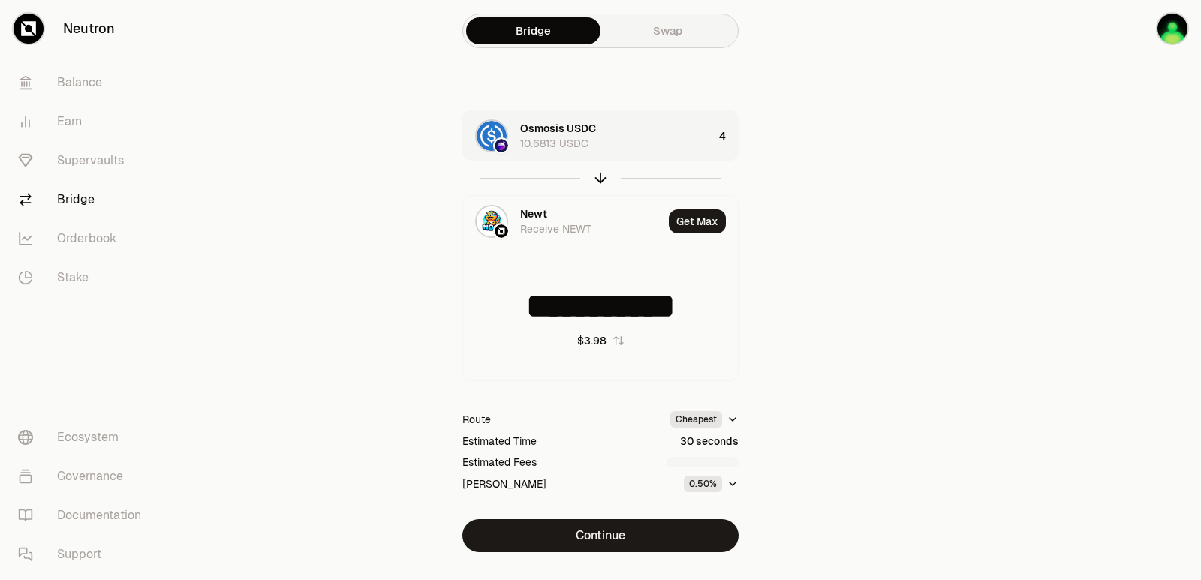
click at [639, 151] on div "Osmosis USDC 10.6813 USDC" at bounding box center [588, 135] width 250 height 51
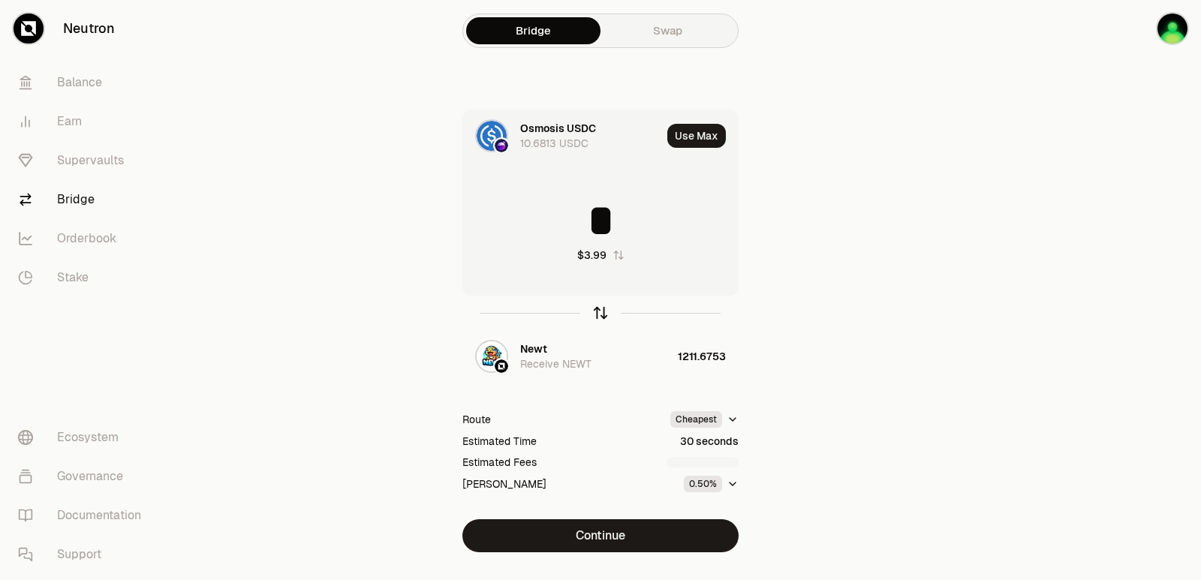
click at [601, 311] on icon "button" at bounding box center [600, 313] width 17 height 17
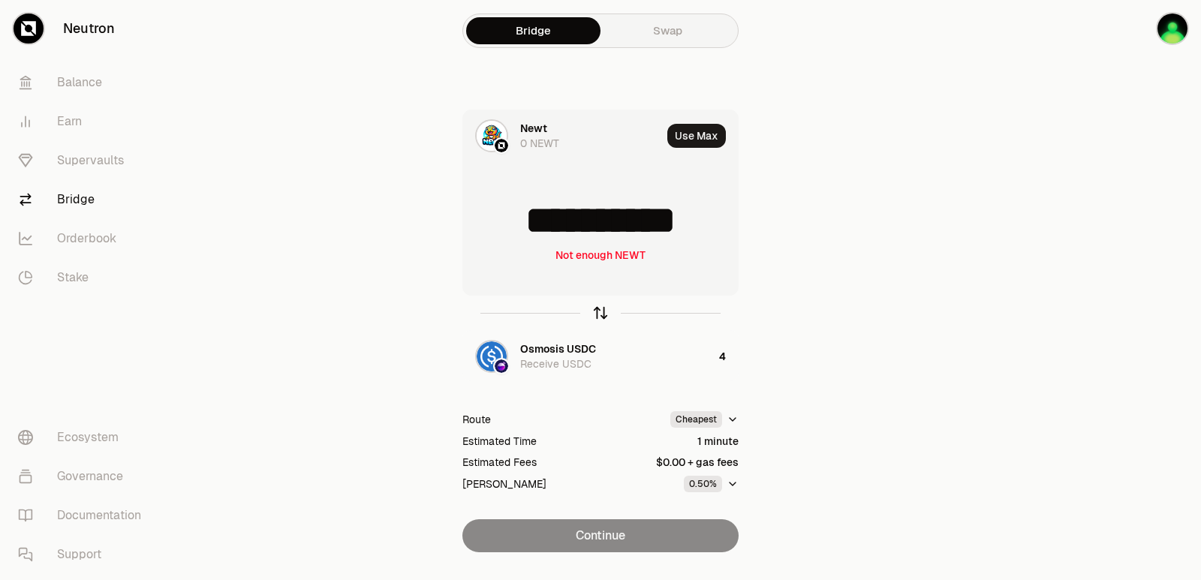
click at [601, 311] on icon "button" at bounding box center [600, 313] width 17 height 17
type input "*"
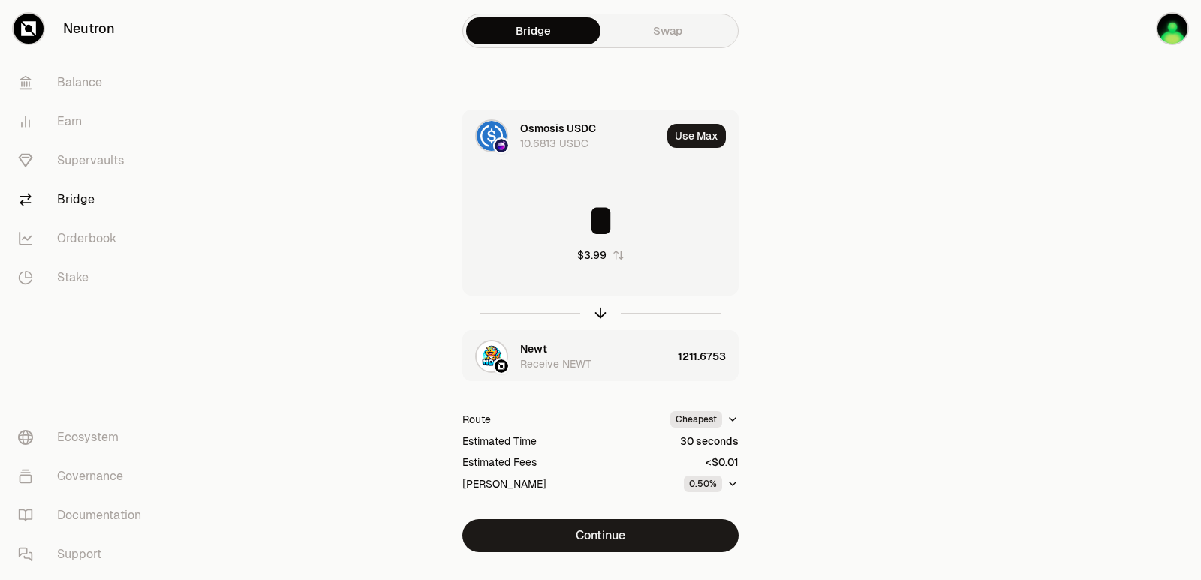
click at [534, 341] on div "Newt" at bounding box center [533, 348] width 27 height 15
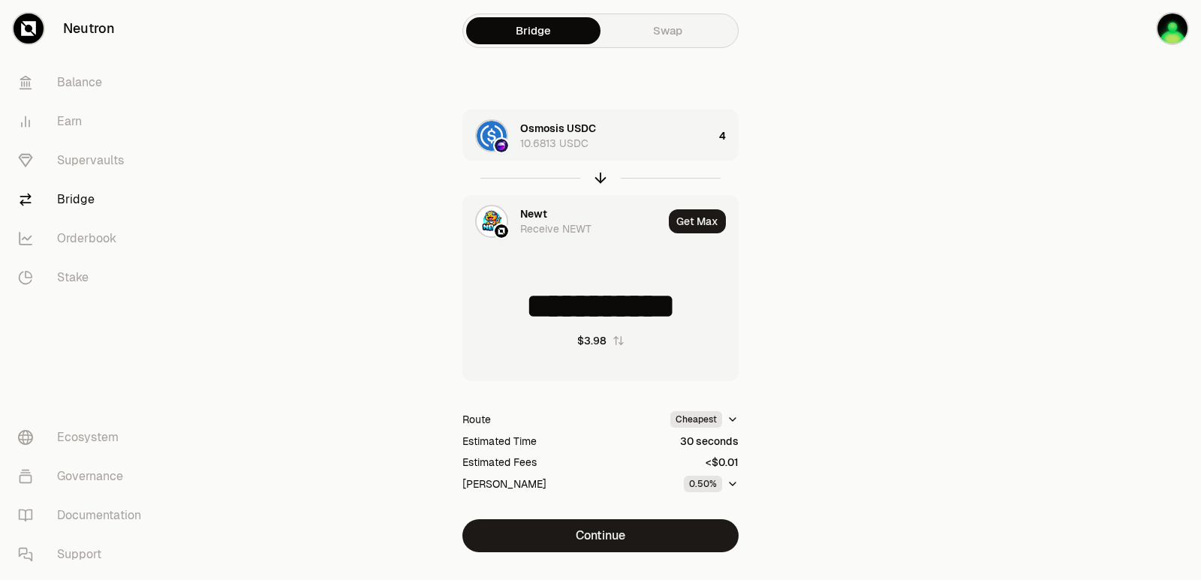
click at [529, 206] on div "Newt" at bounding box center [533, 213] width 27 height 15
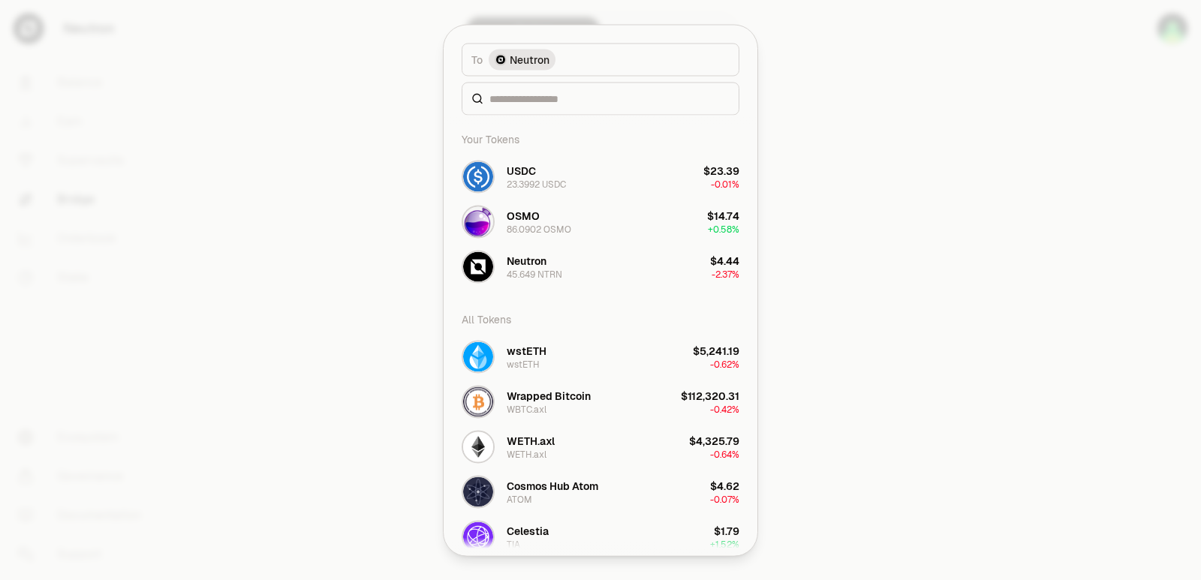
click at [960, 262] on div at bounding box center [600, 290] width 1201 height 580
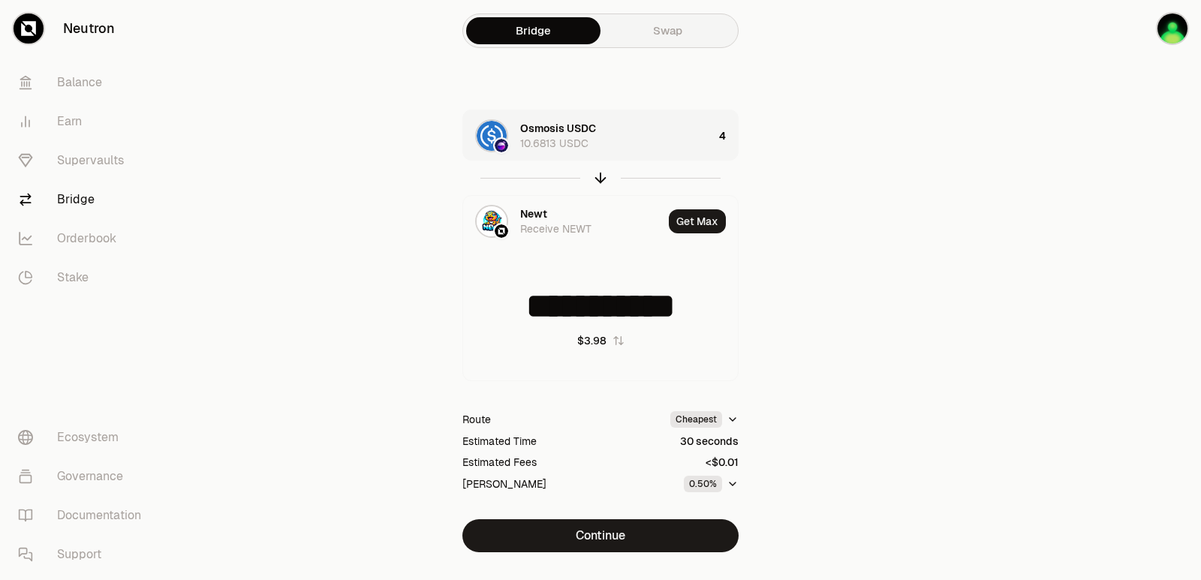
type input "**********"
click at [536, 214] on div "Newt" at bounding box center [533, 213] width 27 height 15
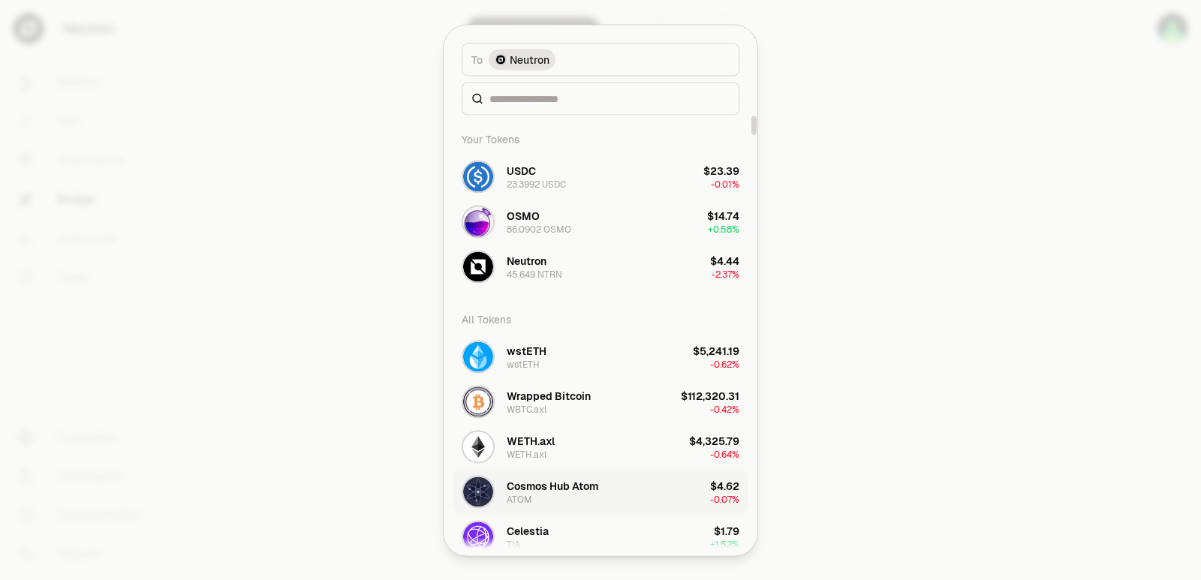
click at [546, 500] on div "Cosmos Hub Atom ATOM" at bounding box center [553, 491] width 92 height 27
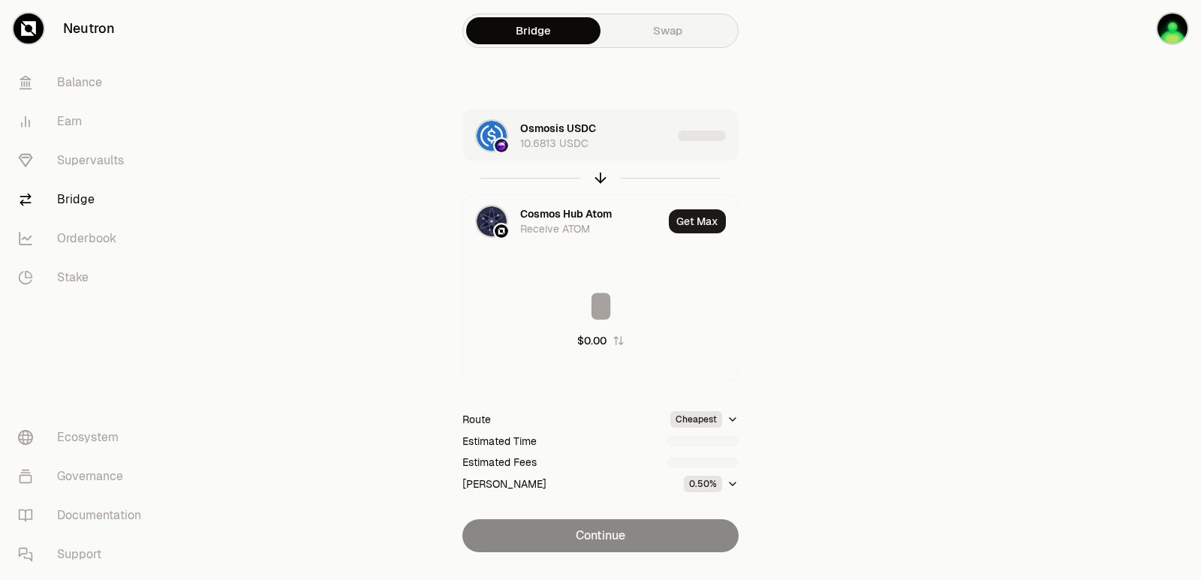
click at [646, 149] on div "Osmosis USDC 10.6813 USDC" at bounding box center [596, 136] width 152 height 30
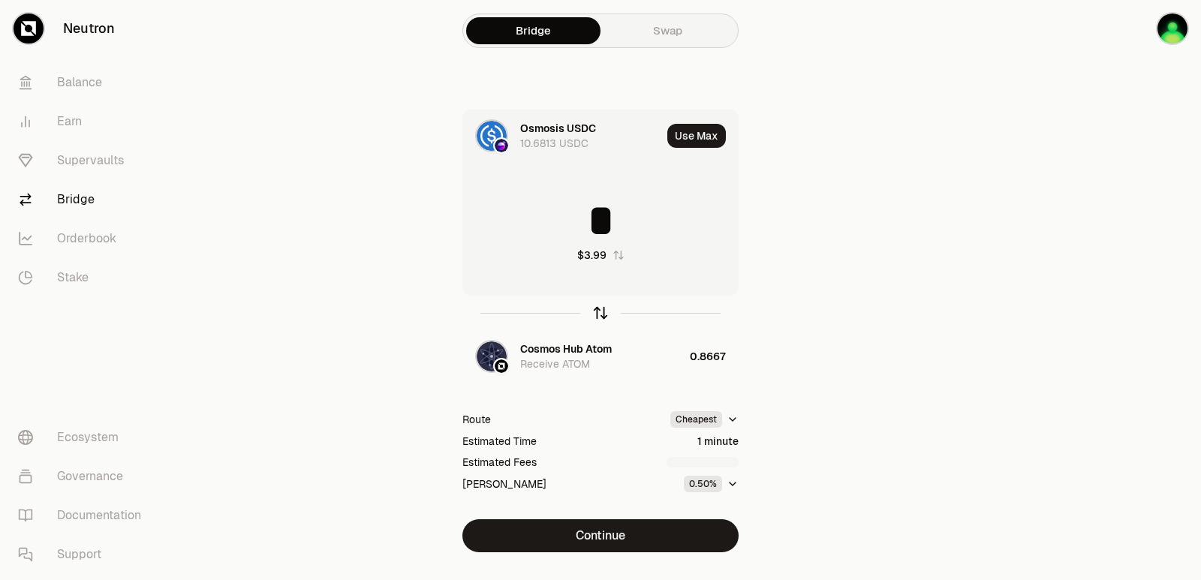
click at [603, 312] on icon "button" at bounding box center [600, 313] width 17 height 17
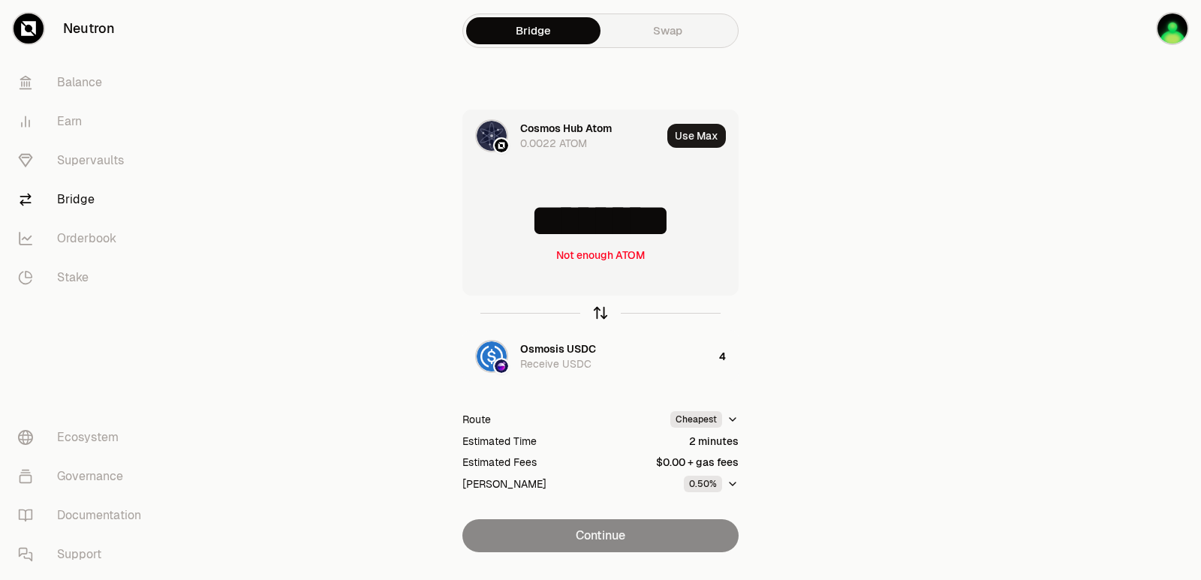
click at [603, 312] on icon "button" at bounding box center [600, 313] width 17 height 17
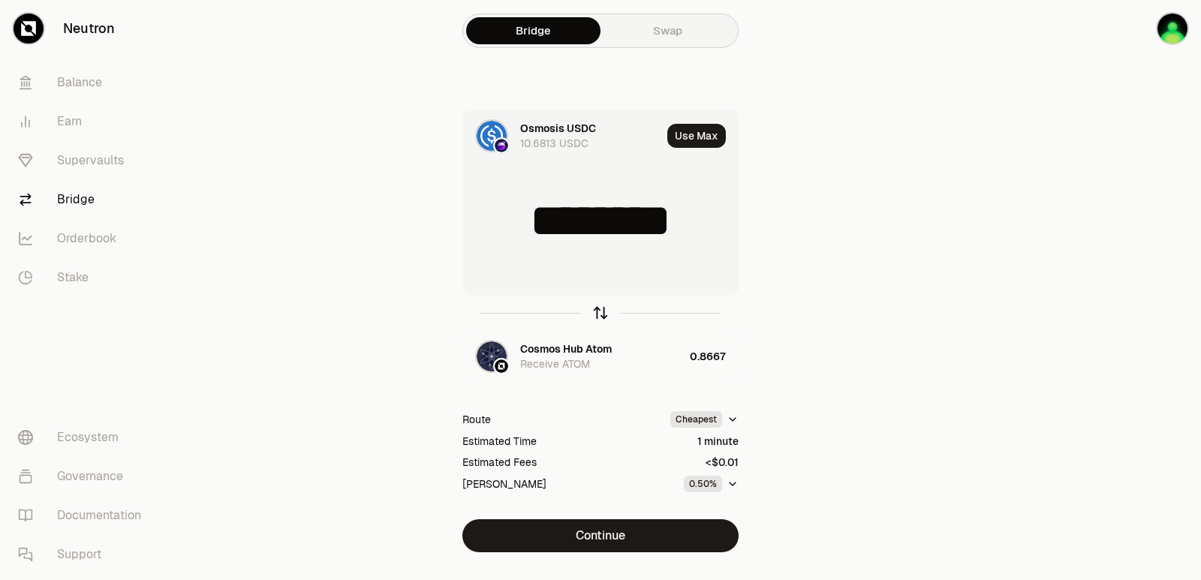
type input "*"
click at [567, 344] on div "Cosmos Hub Atom" at bounding box center [566, 348] width 92 height 15
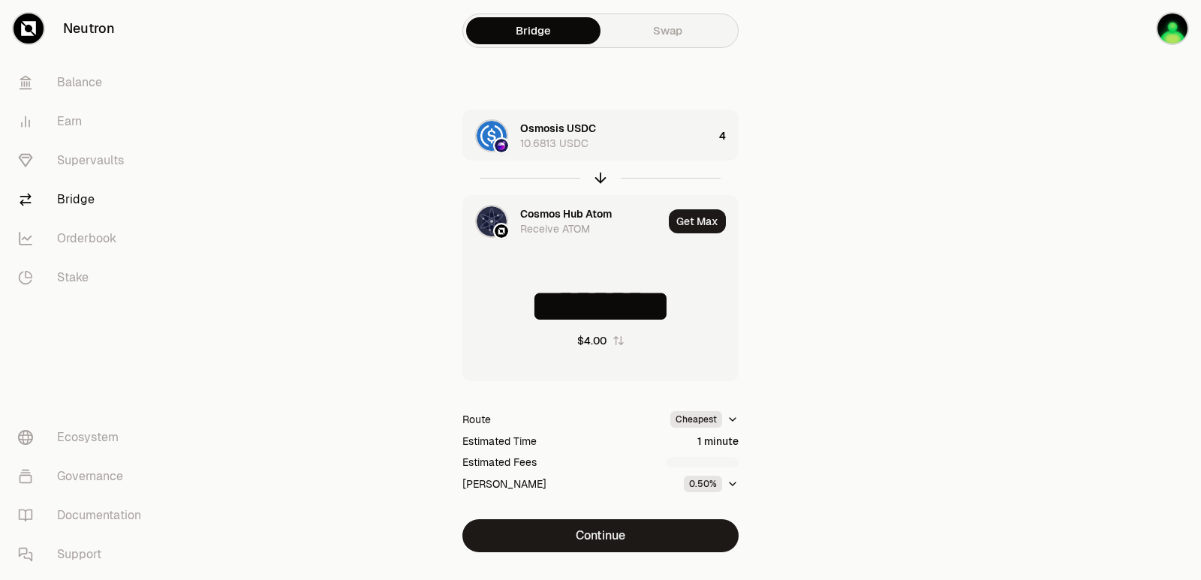
click at [555, 219] on div "Cosmos Hub Atom" at bounding box center [566, 213] width 92 height 15
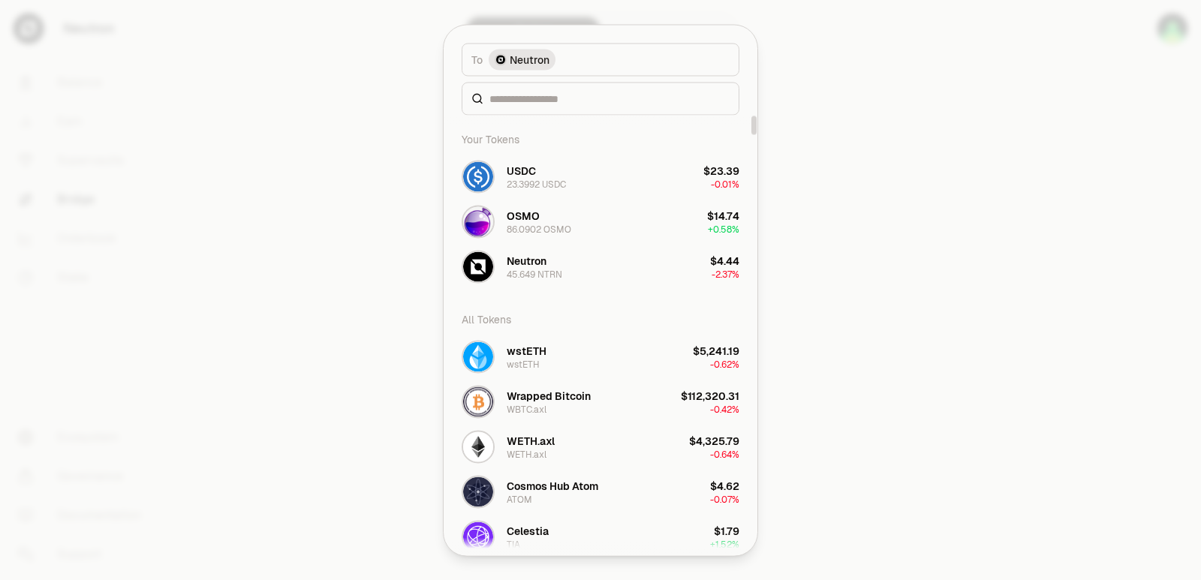
click at [549, 111] on div at bounding box center [600, 98] width 278 height 33
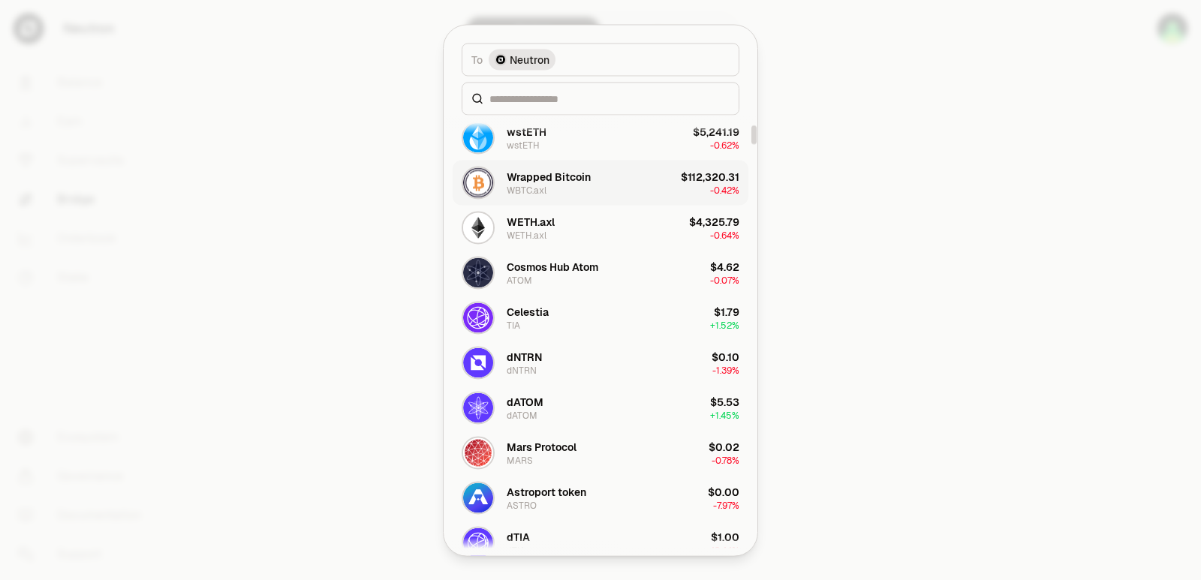
scroll to position [225, 0]
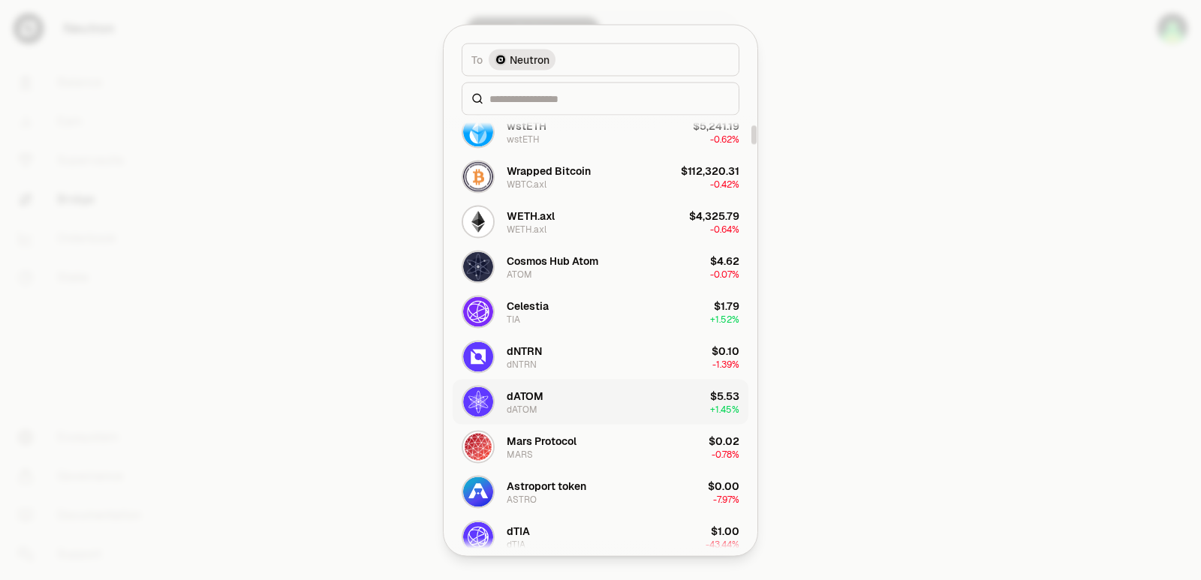
click at [570, 399] on button "dATOM dATOM $5.53 + 1.45%" at bounding box center [600, 401] width 296 height 45
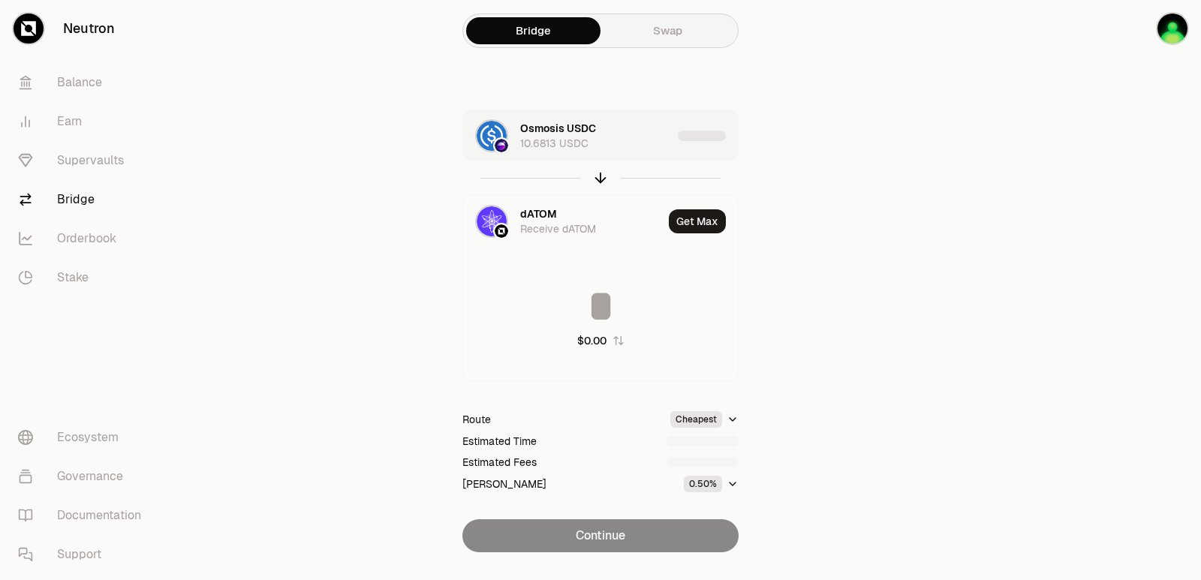
type input "********"
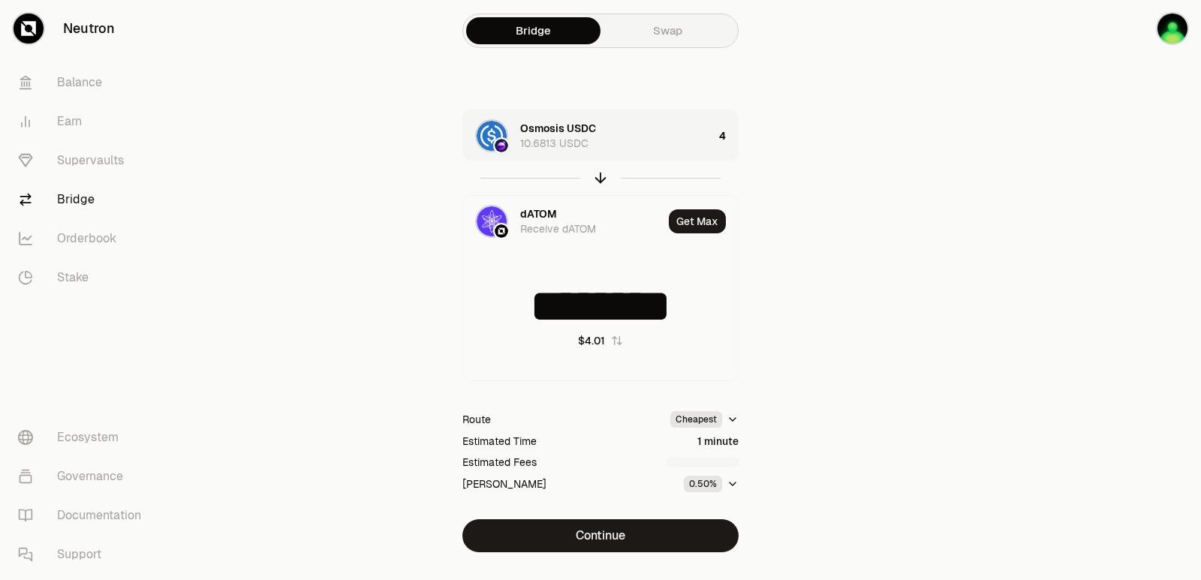
click at [632, 147] on div "Osmosis USDC 10.6813 USDC" at bounding box center [616, 136] width 193 height 30
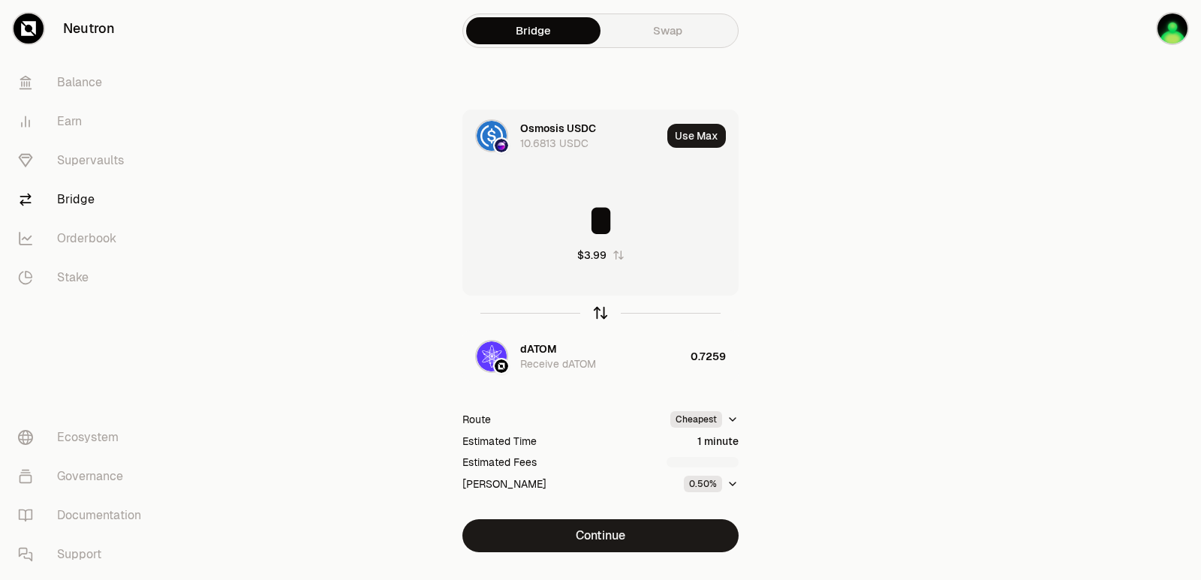
click at [599, 314] on icon "button" at bounding box center [600, 313] width 17 height 17
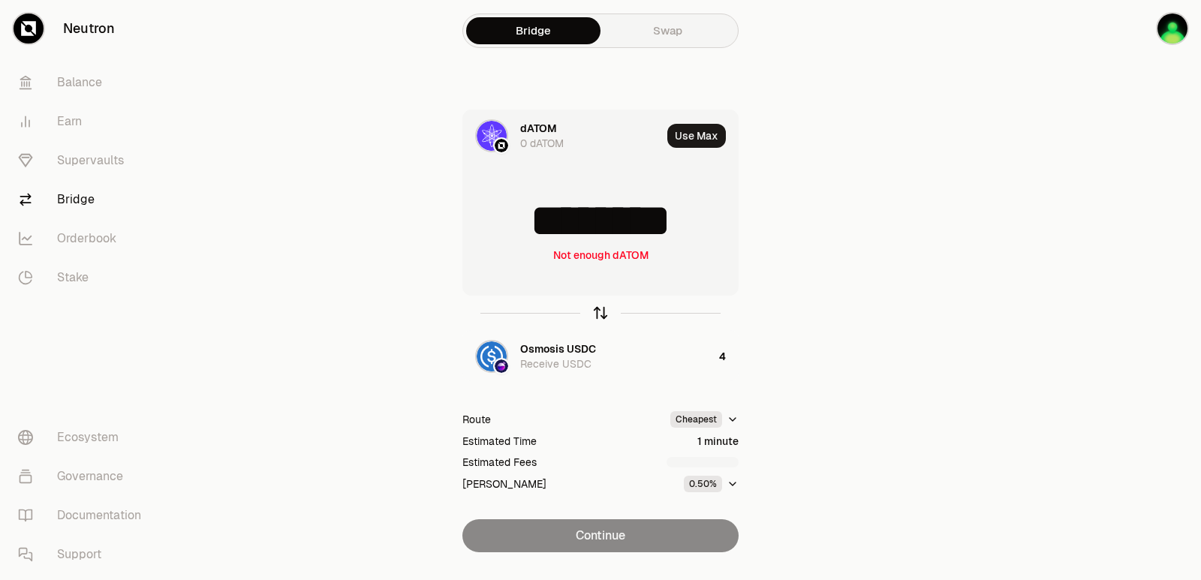
click at [596, 314] on icon "button" at bounding box center [600, 313] width 17 height 17
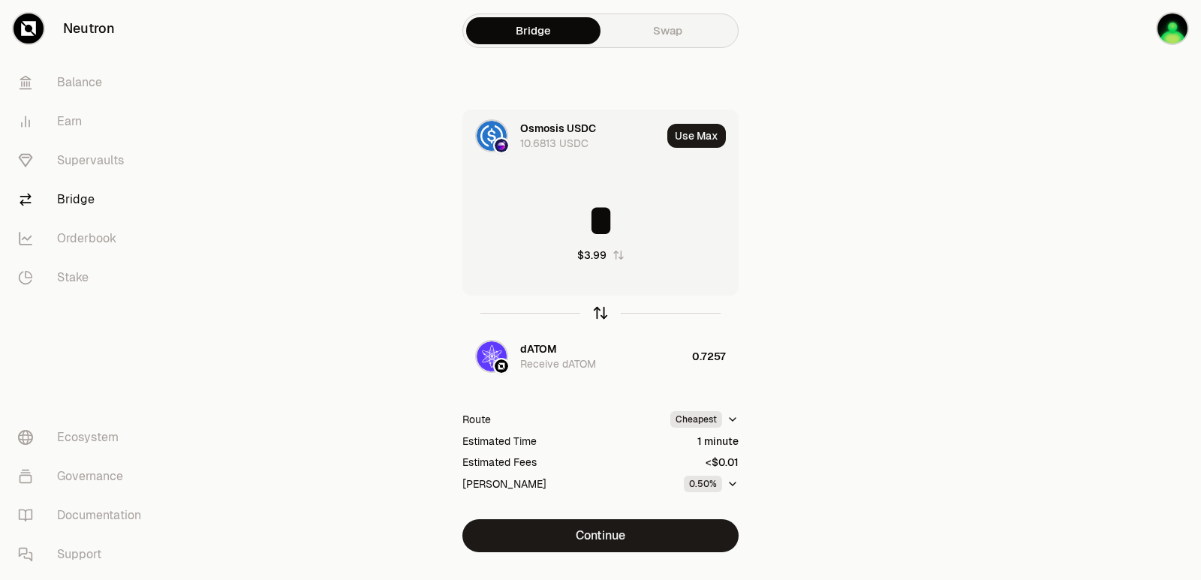
click at [602, 313] on icon "button" at bounding box center [600, 313] width 17 height 17
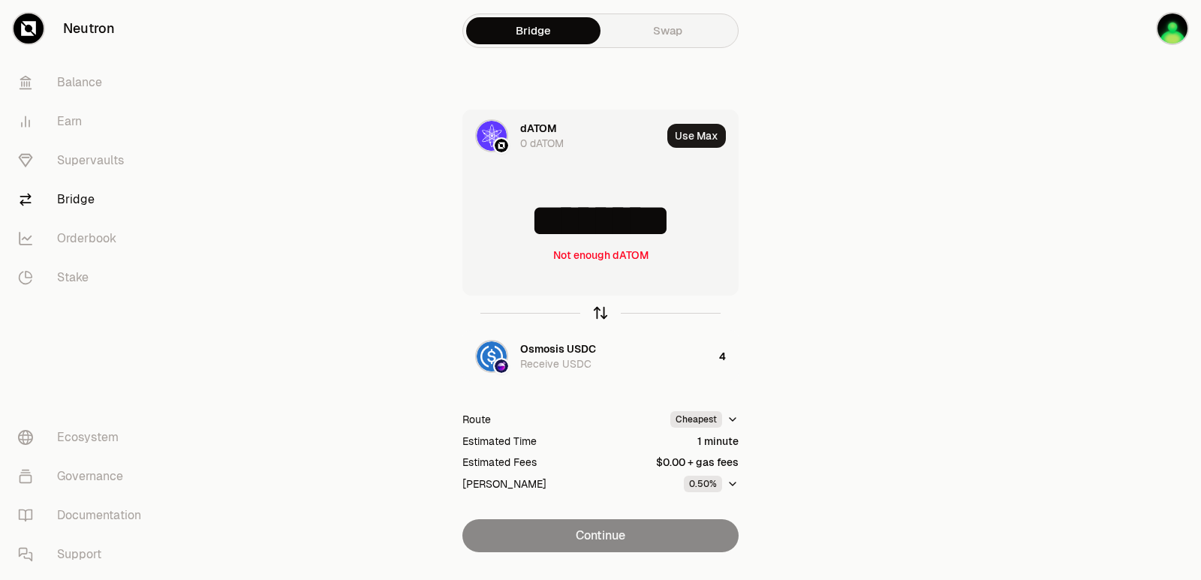
click at [597, 313] on icon "button" at bounding box center [600, 313] width 17 height 17
type input "*"
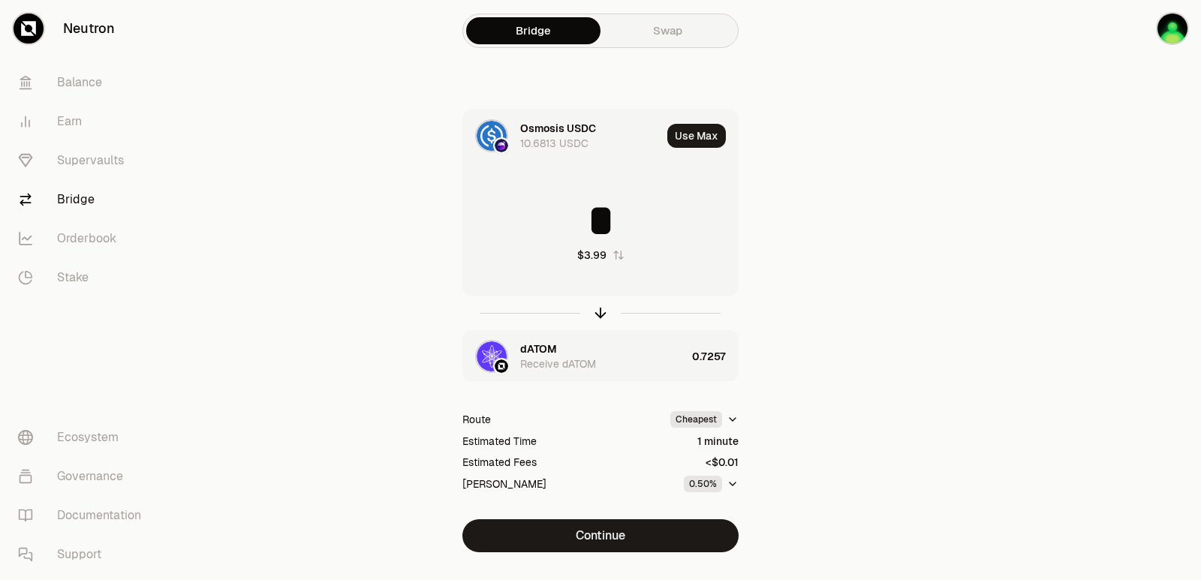
click at [552, 347] on div "dATOM" at bounding box center [538, 348] width 37 height 15
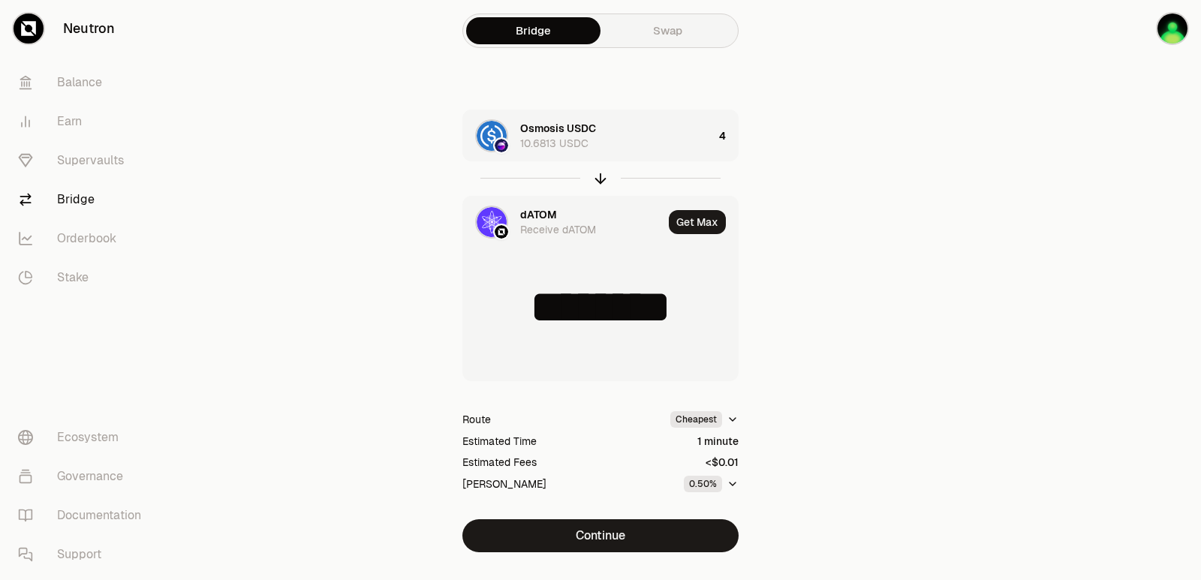
type input "********"
click at [534, 210] on div "dATOM" at bounding box center [538, 213] width 37 height 15
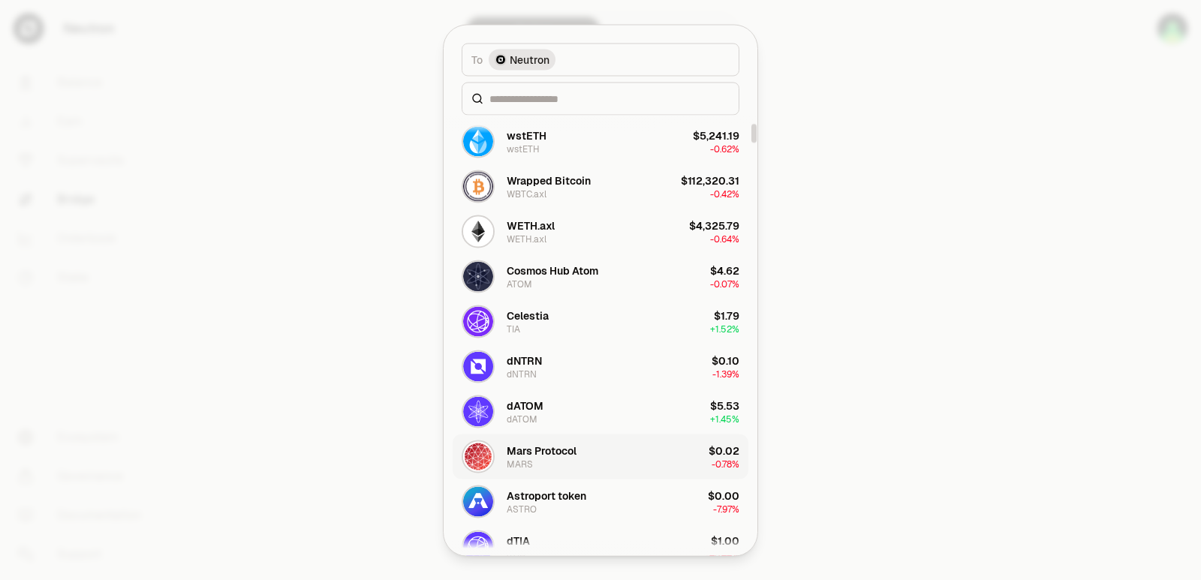
scroll to position [225, 0]
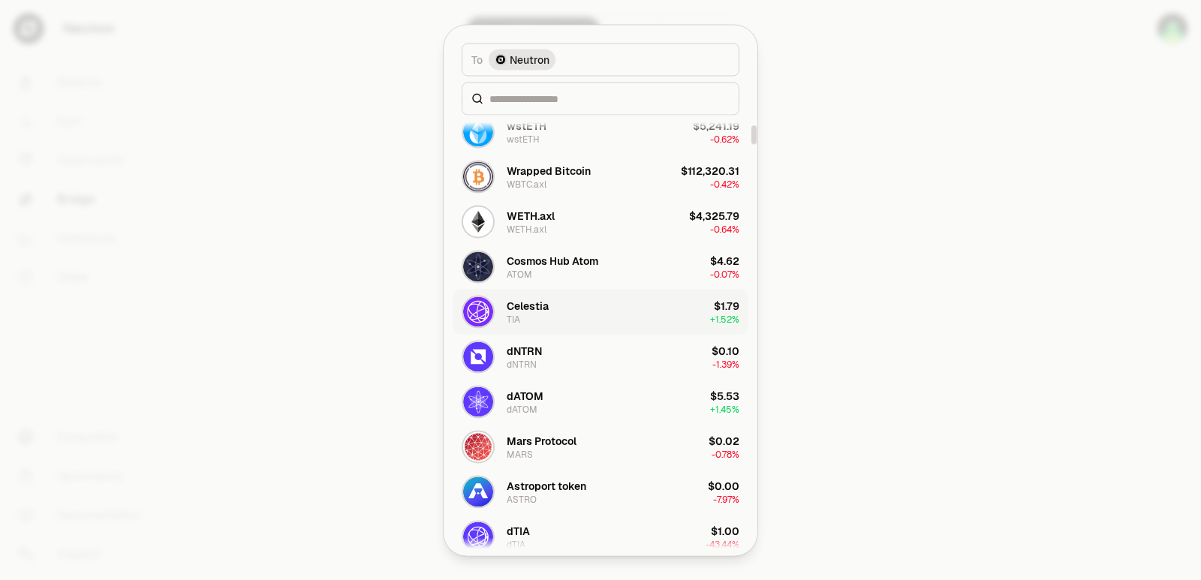
click at [592, 312] on button "Celestia TIA $1.79 + 1.52%" at bounding box center [600, 311] width 296 height 45
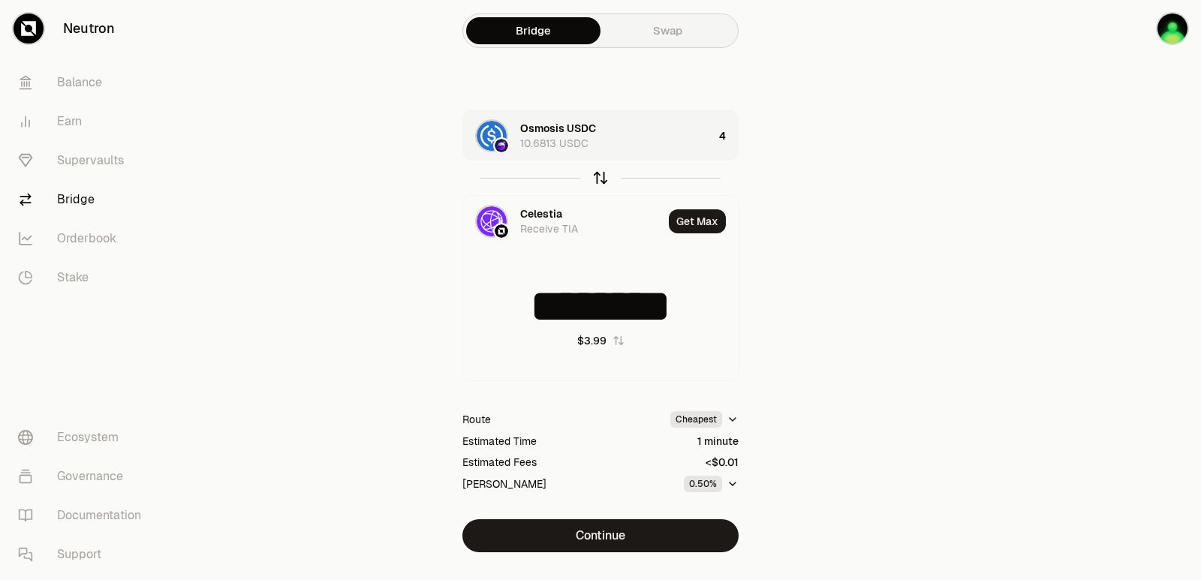
click at [596, 177] on icon "button" at bounding box center [601, 175] width 10 height 5
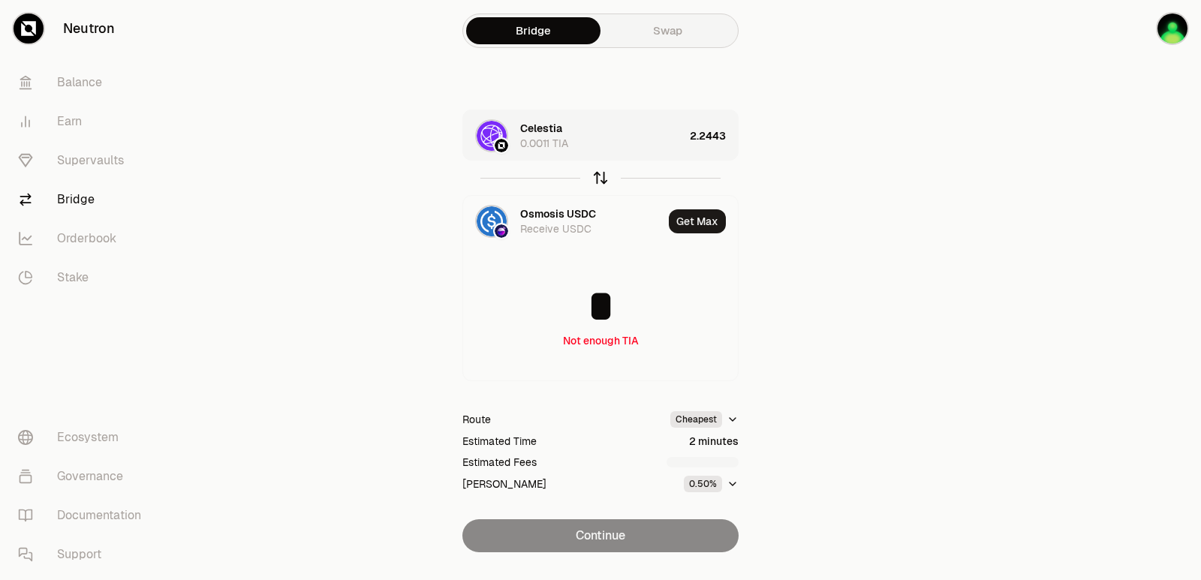
click at [596, 177] on icon "button" at bounding box center [601, 175] width 10 height 5
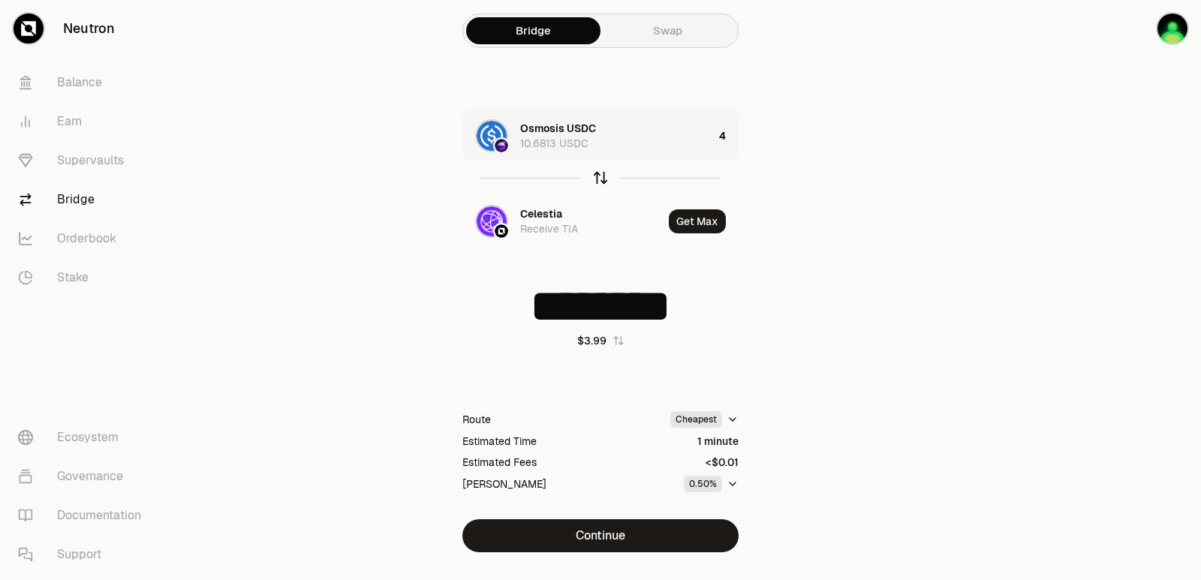
click at [596, 177] on icon "button" at bounding box center [601, 175] width 10 height 5
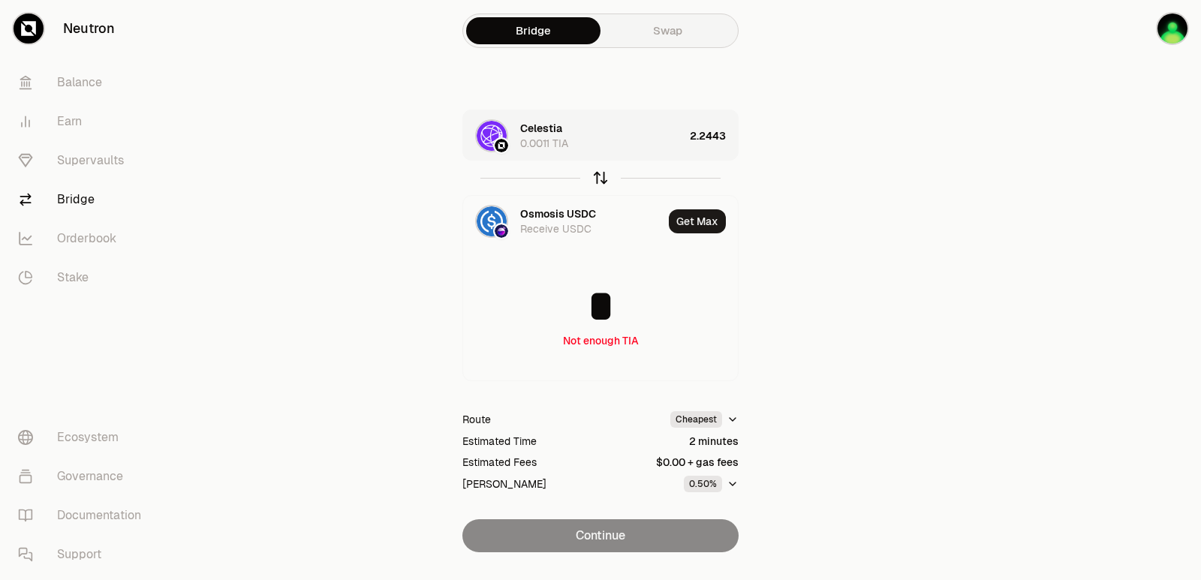
click at [601, 175] on icon "button" at bounding box center [600, 178] width 17 height 17
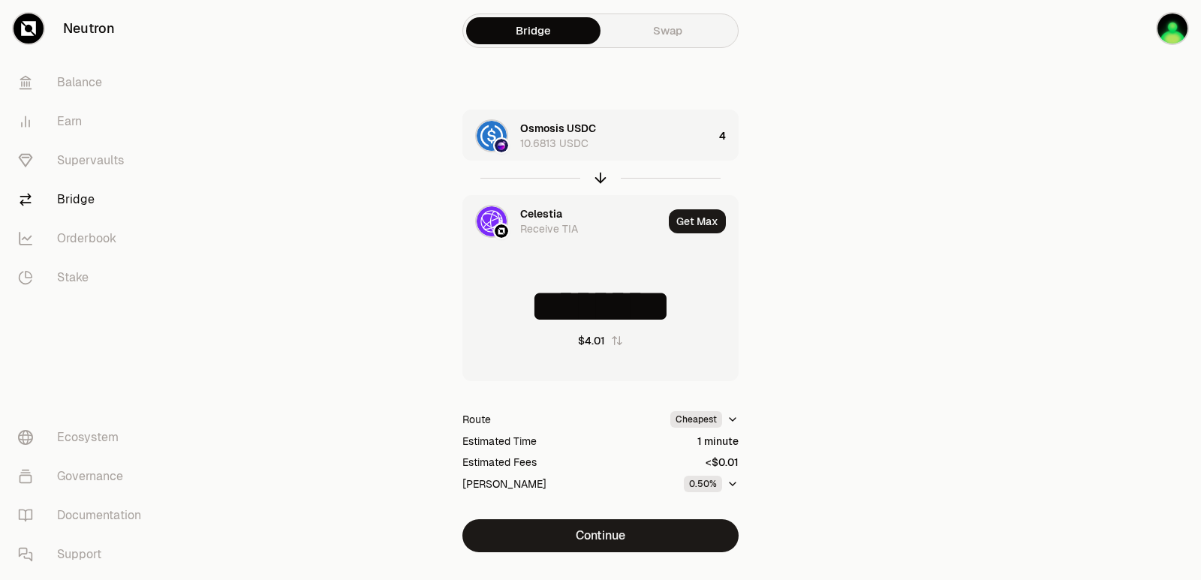
type input "********"
